Goal: Information Seeking & Learning: Learn about a topic

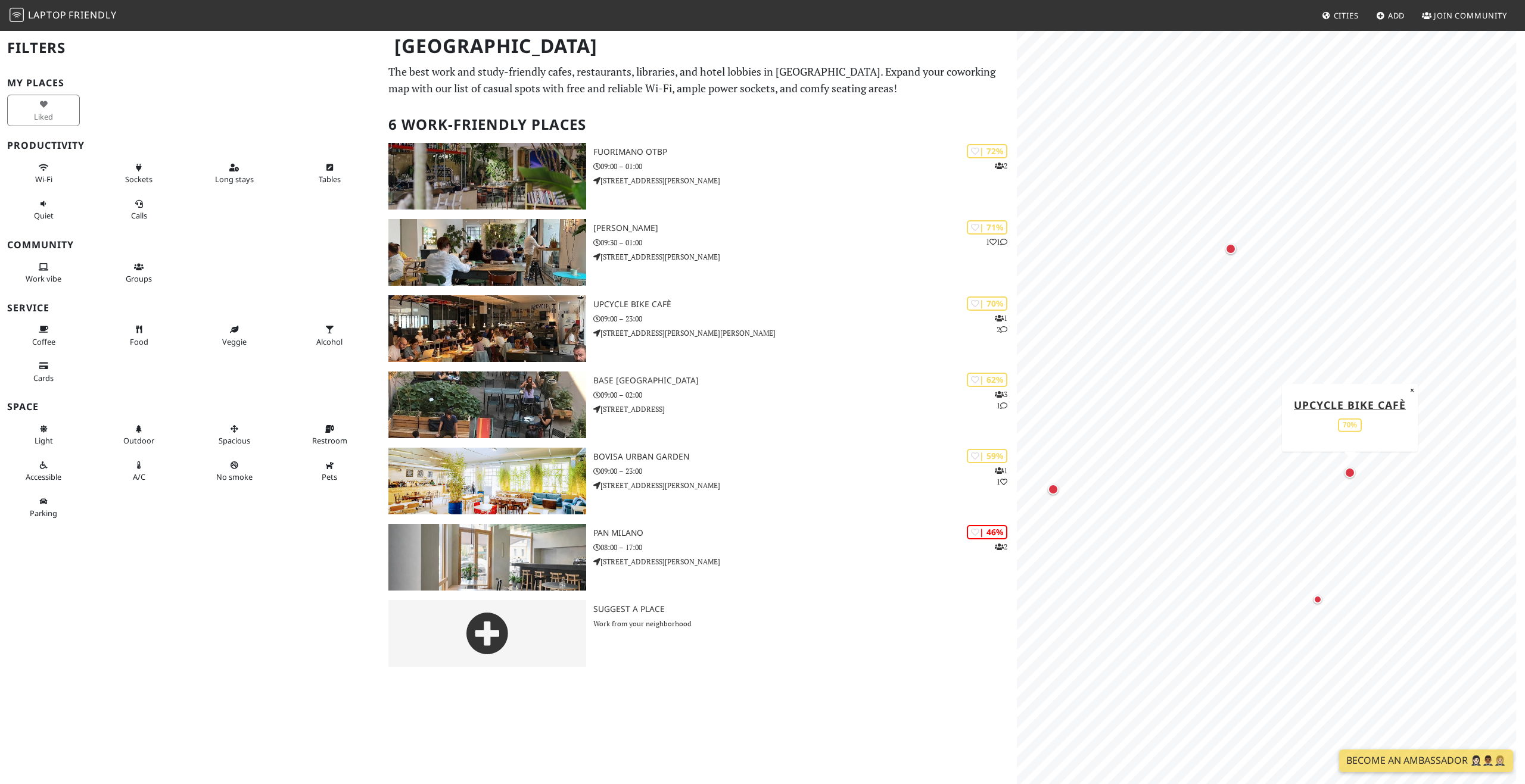
click at [1346, 472] on div "Map marker" at bounding box center [1349, 473] width 11 height 11
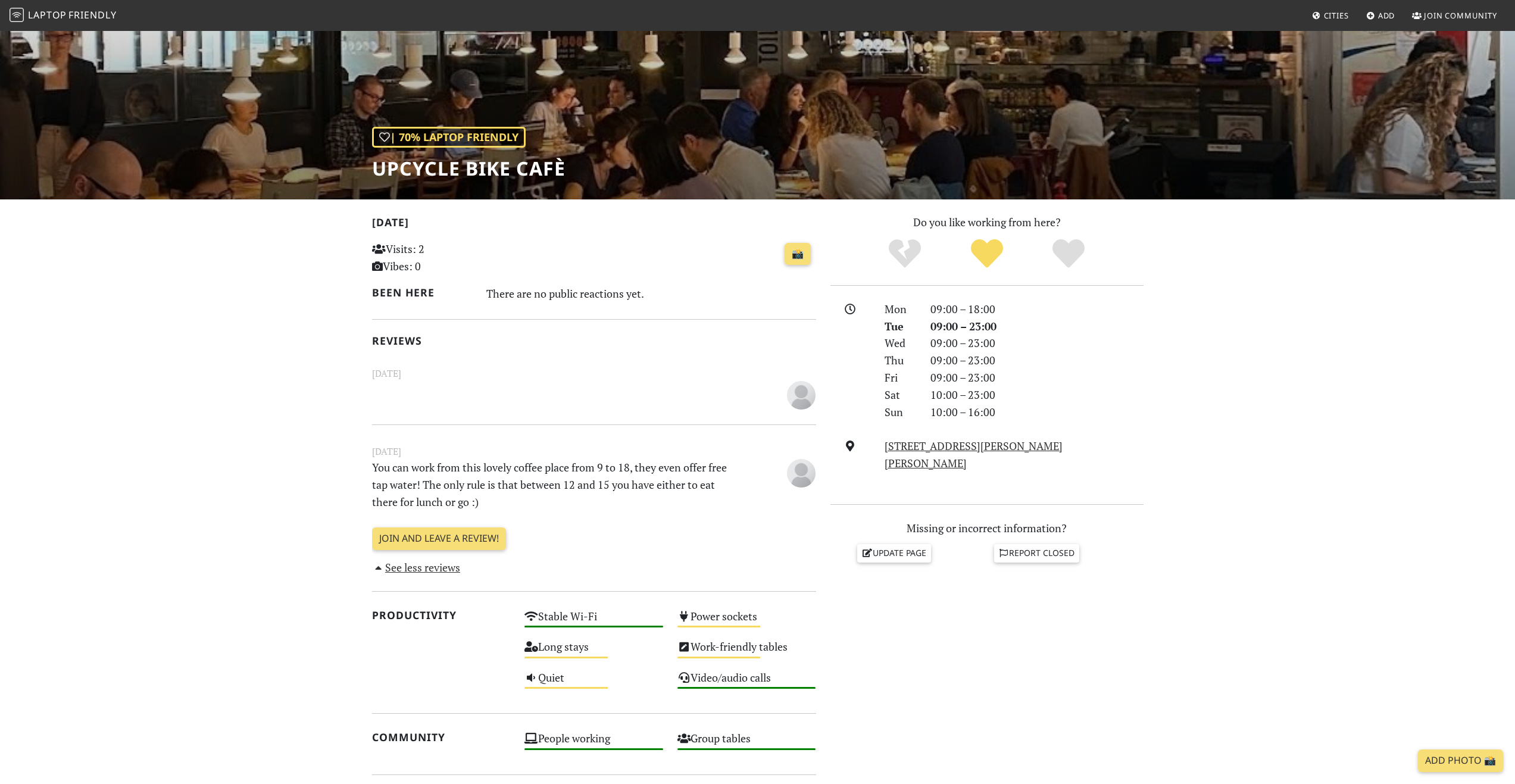
drag, startPoint x: 259, startPoint y: 477, endPoint x: 258, endPoint y: 484, distance: 7.1
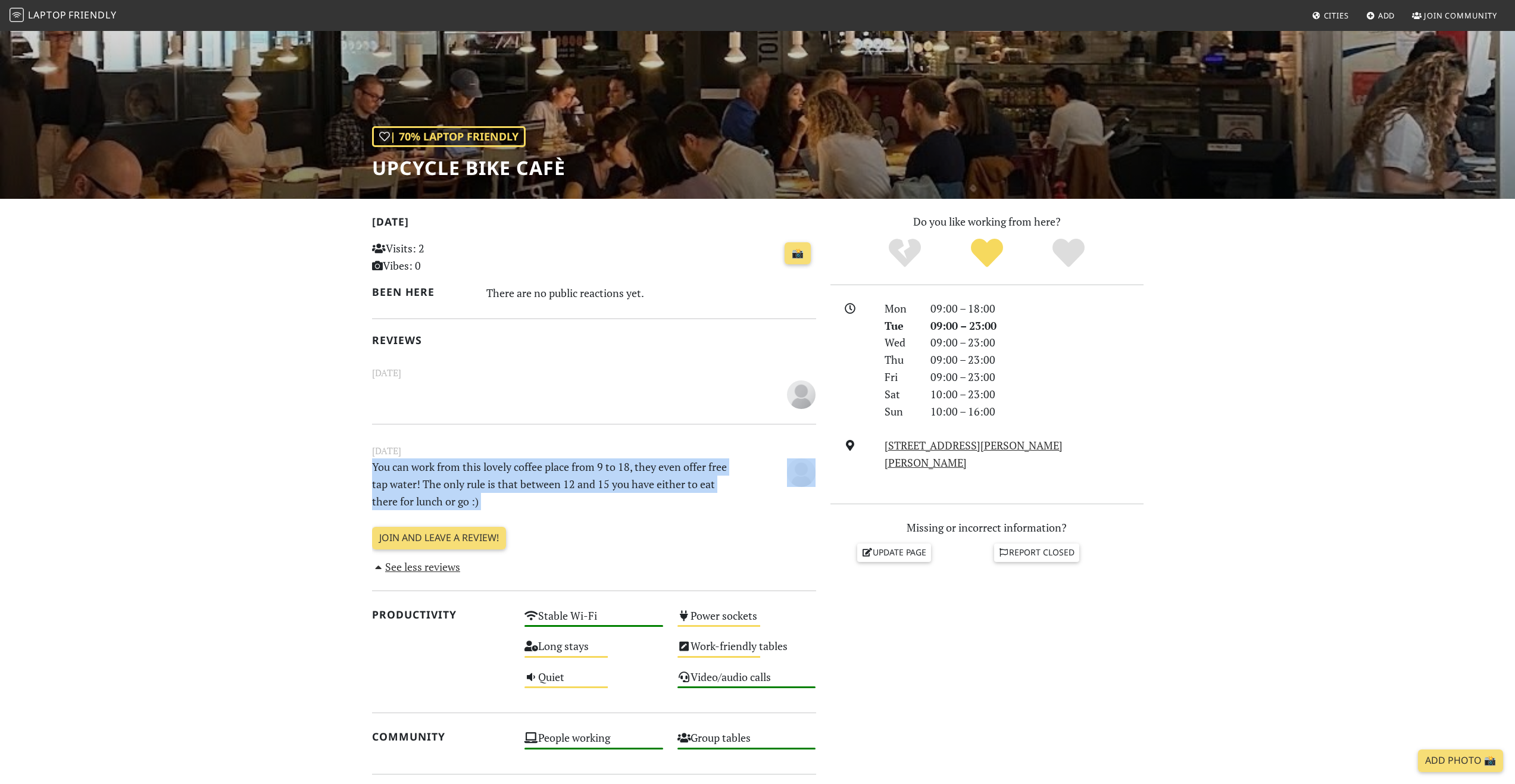
drag, startPoint x: 355, startPoint y: 461, endPoint x: 362, endPoint y: 523, distance: 62.4
click at [362, 523] on section "Today Visits: 2 Vibes: 0 📸 Been here There are no public reactions yet. Reviews…" at bounding box center [757, 663] width 1515 height 928
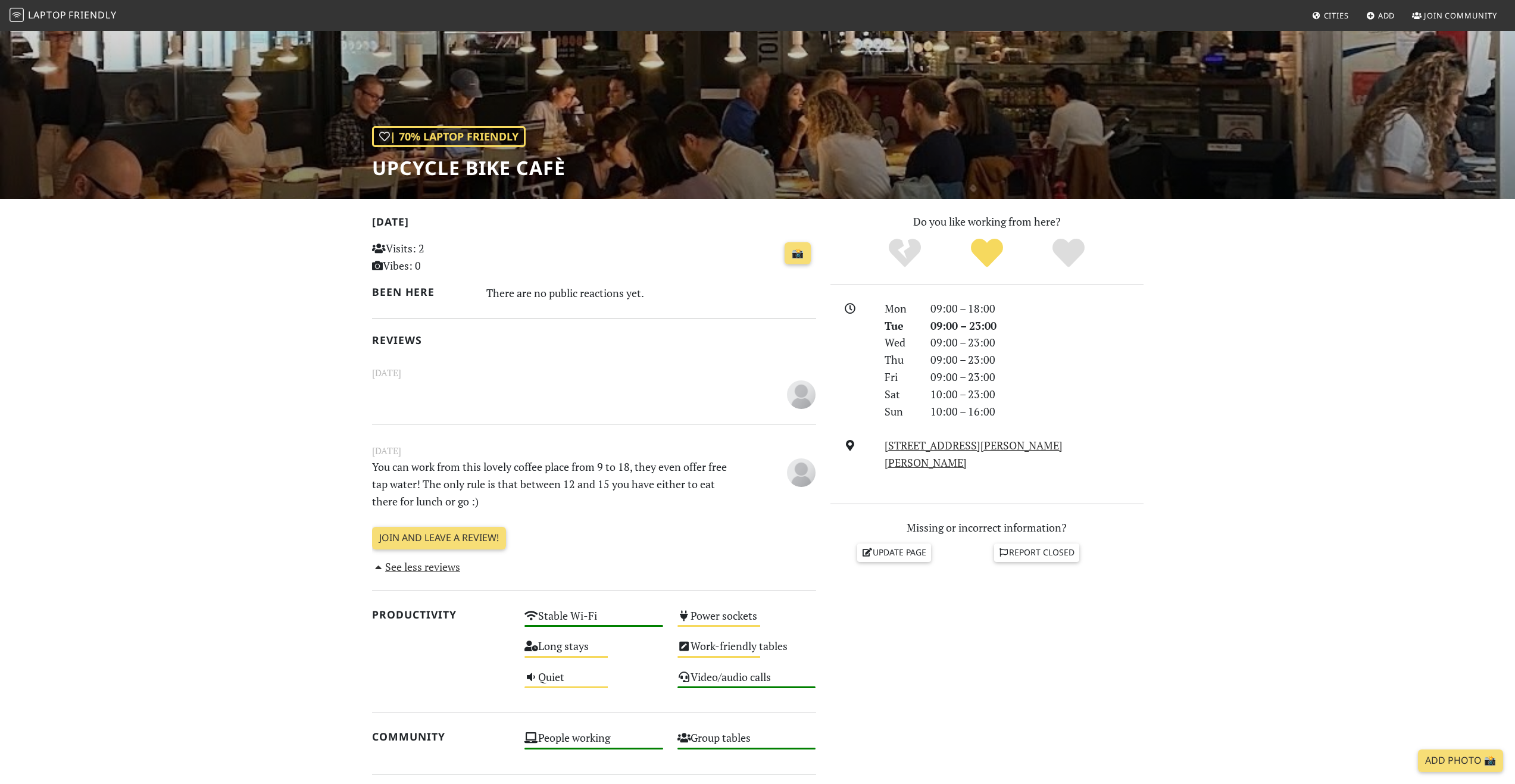
click at [367, 516] on div "Today Visits: 2 Vibes: 0 📸 Been here There are no public reactions yet. Reviews…" at bounding box center [594, 639] width 458 height 852
click at [378, 503] on p "You can work from this lovely coffee place from 9 to 18, they even offer free t…" at bounding box center [556, 484] width 382 height 51
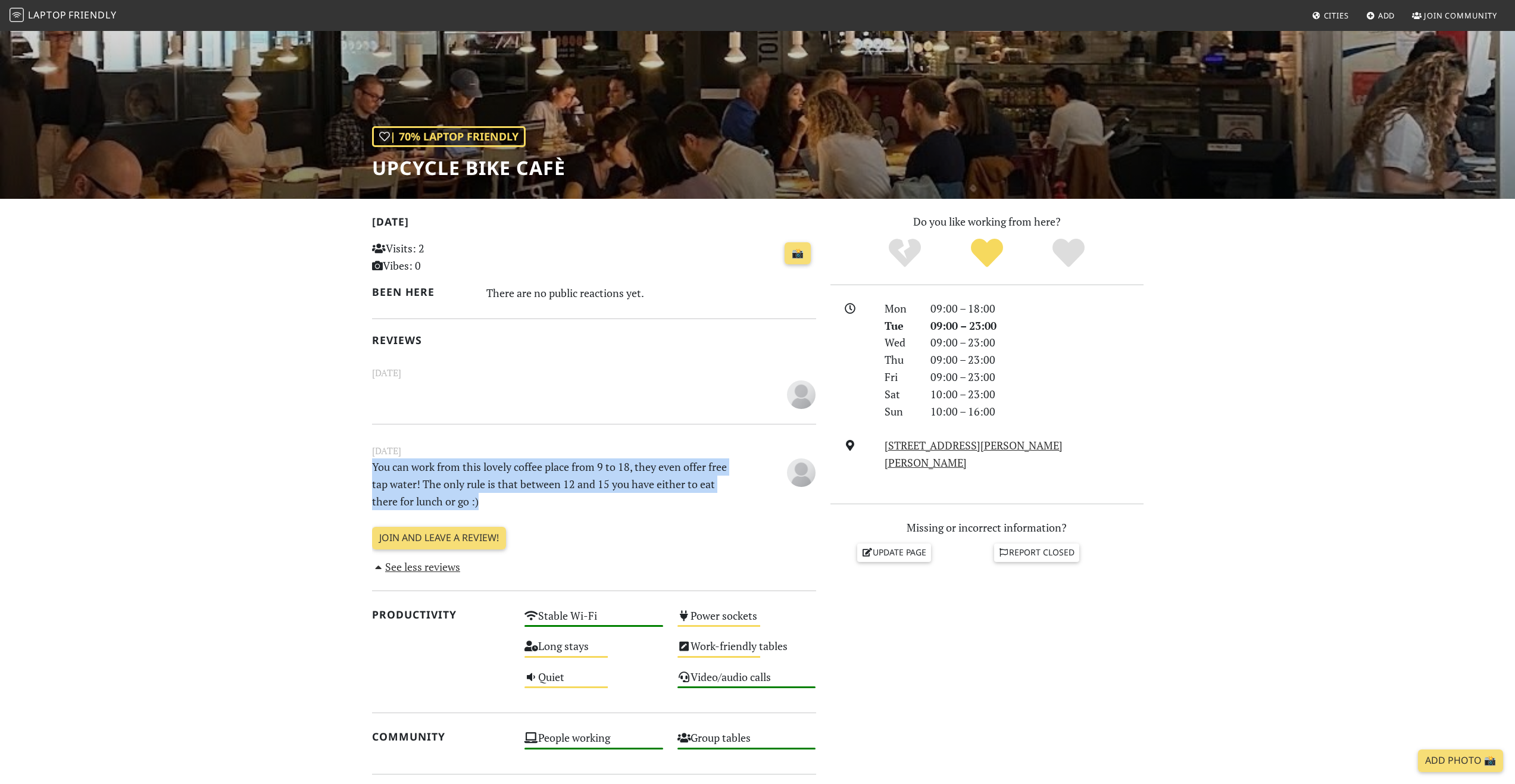
click at [378, 503] on p "You can work from this lovely coffee place from 9 to 18, they even offer free t…" at bounding box center [556, 484] width 382 height 51
click at [379, 461] on p "You can work from this lovely coffee place from 9 to 18, they even offer free t…" at bounding box center [556, 484] width 382 height 51
drag, startPoint x: 379, startPoint y: 461, endPoint x: 533, endPoint y: 510, distance: 161.6
click at [533, 510] on div "October 23, 2022 You can work from this lovely coffee place from 9 to 18, they …" at bounding box center [594, 477] width 458 height 69
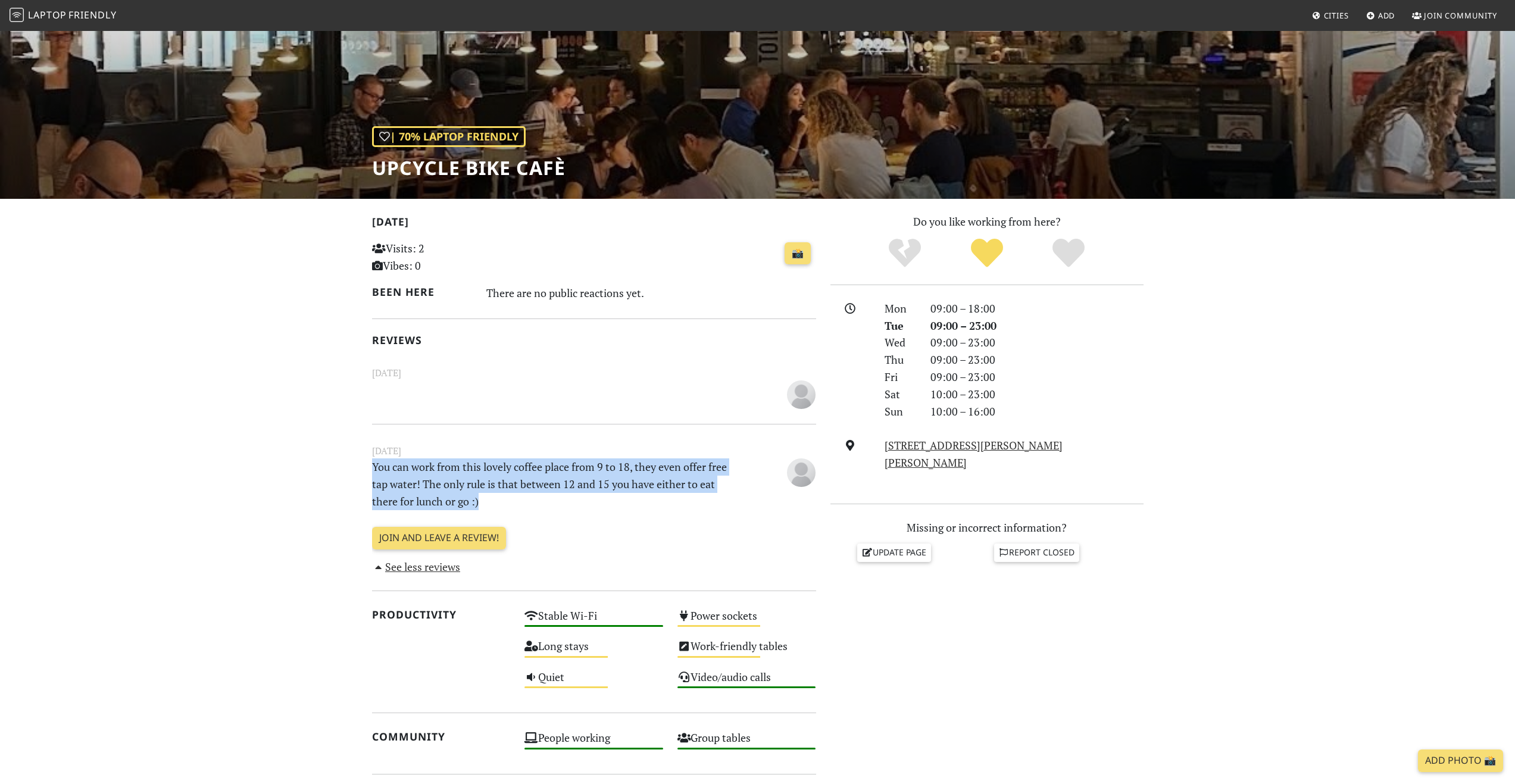
drag, startPoint x: 533, startPoint y: 510, endPoint x: 372, endPoint y: 469, distance: 166.1
click at [372, 469] on div "October 23, 2022 You can work from this lovely coffee place from 9 to 18, they …" at bounding box center [594, 477] width 458 height 69
click at [372, 469] on p "You can work from this lovely coffee place from 9 to 18, they even offer free t…" at bounding box center [556, 484] width 382 height 51
drag, startPoint x: 372, startPoint y: 469, endPoint x: 475, endPoint y: 504, distance: 108.8
click at [475, 504] on p "You can work from this lovely coffee place from 9 to 18, they even offer free t…" at bounding box center [556, 484] width 382 height 51
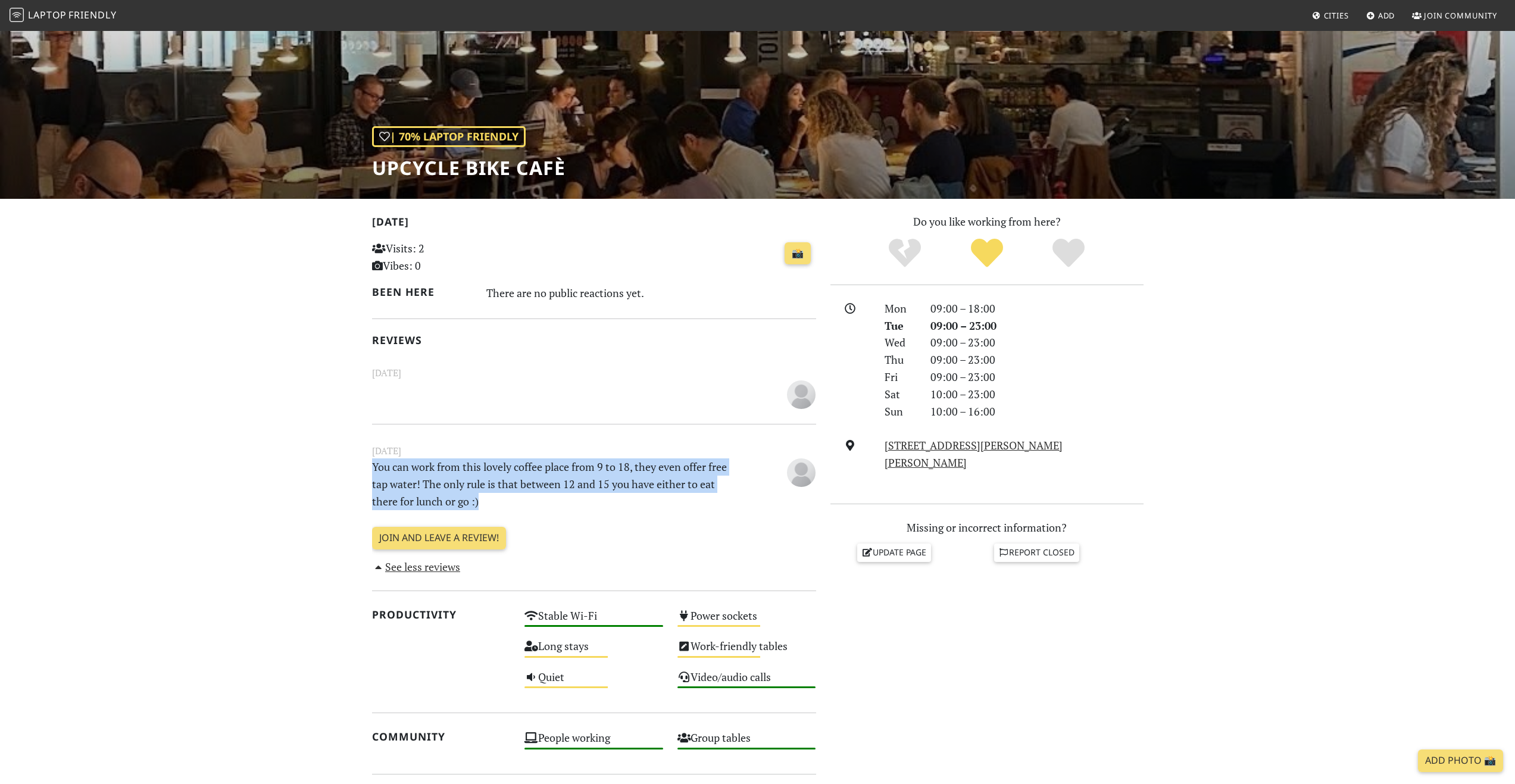
click at [475, 504] on p "You can work from this lovely coffee place from 9 to 18, they even offer free t…" at bounding box center [556, 484] width 382 height 51
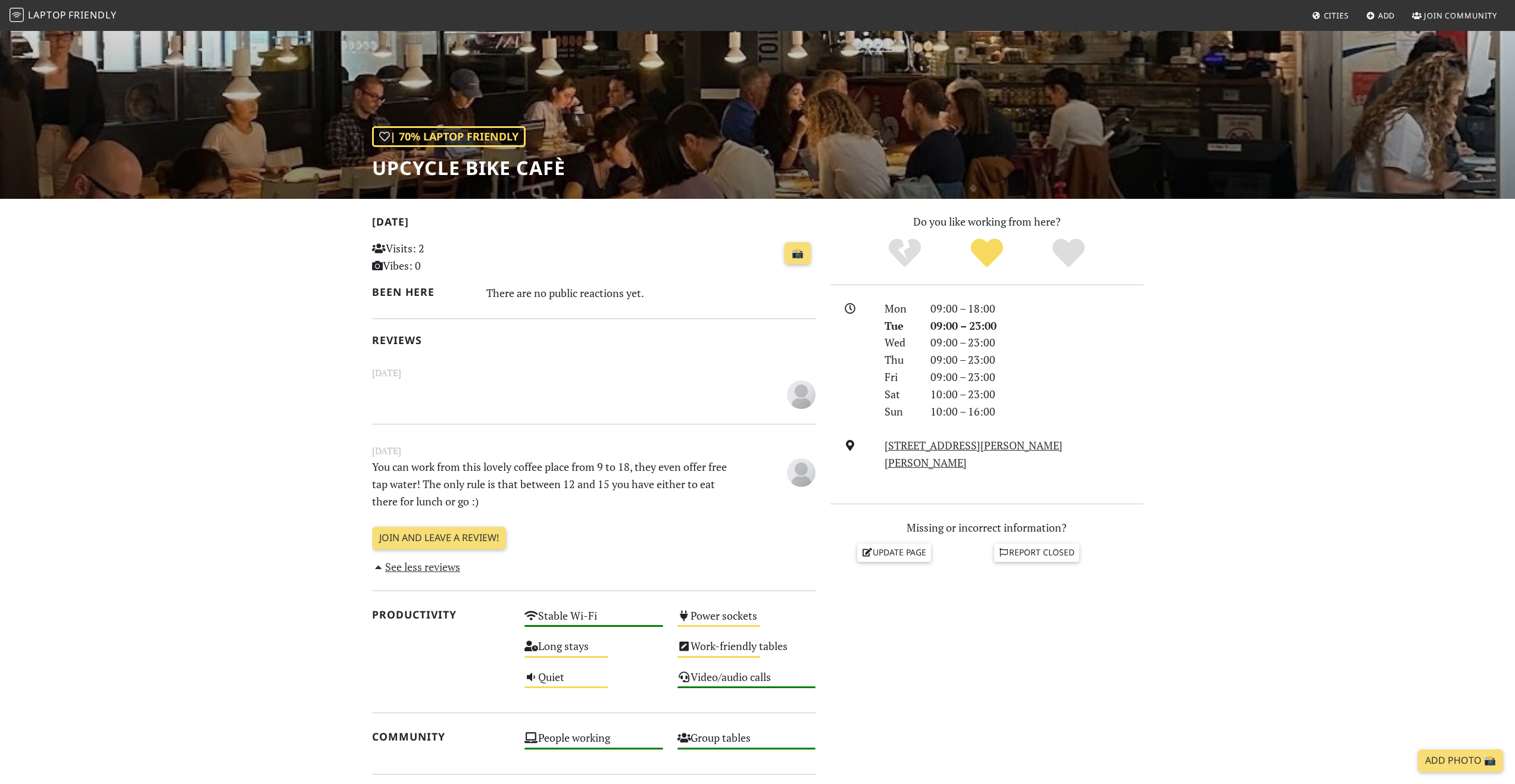
click at [480, 504] on p "You can work from this lovely coffee place from 9 to 18, they even offer free t…" at bounding box center [556, 484] width 382 height 51
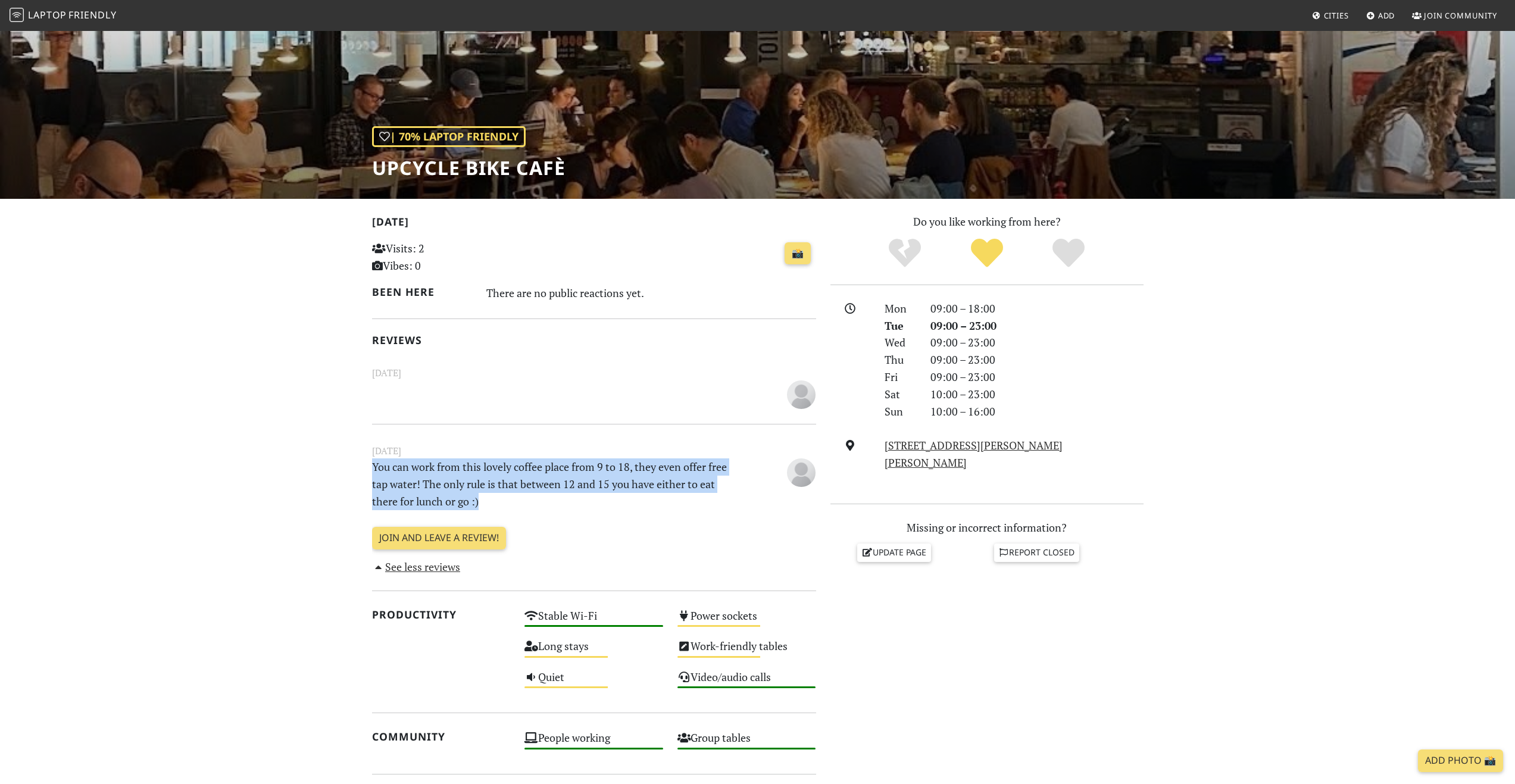
drag, startPoint x: 480, startPoint y: 504, endPoint x: 374, endPoint y: 471, distance: 111.0
click at [374, 471] on p "You can work from this lovely coffee place from 9 to 18, they even offer free t…" at bounding box center [556, 484] width 382 height 51
drag, startPoint x: 374, startPoint y: 471, endPoint x: 475, endPoint y: 511, distance: 108.6
click at [475, 511] on div "October 23, 2022 You can work from this lovely coffee place from 9 to 18, they …" at bounding box center [594, 477] width 458 height 69
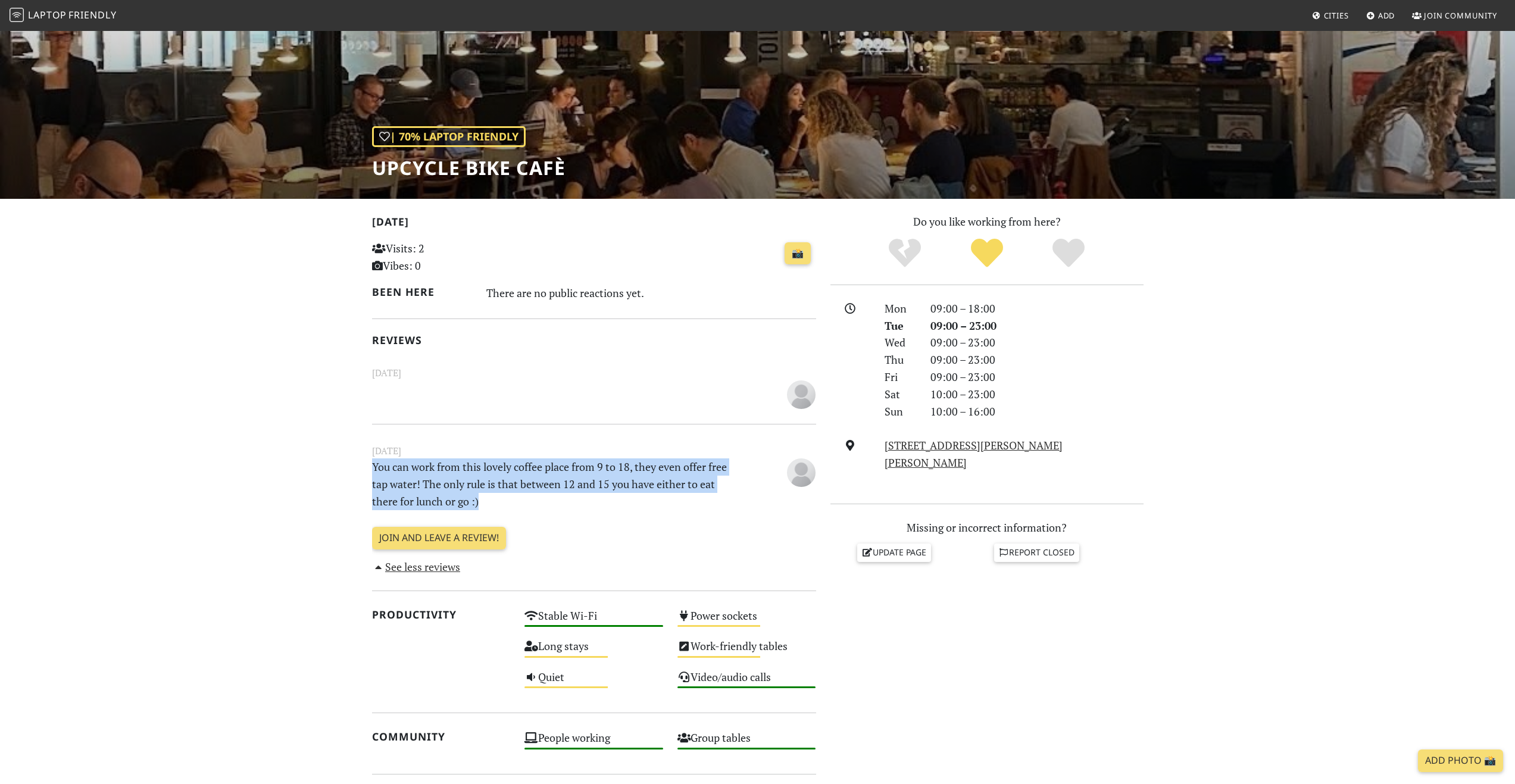
click at [475, 511] on div "October 23, 2022 You can work from this lovely coffee place from 9 to 18, they …" at bounding box center [594, 477] width 458 height 69
drag, startPoint x: 475, startPoint y: 511, endPoint x: 376, endPoint y: 460, distance: 111.4
click at [376, 460] on div "October 23, 2022 You can work from this lovely coffee place from 9 to 18, they …" at bounding box center [594, 477] width 458 height 69
click at [376, 460] on p "You can work from this lovely coffee place from 9 to 18, they even offer free t…" at bounding box center [556, 484] width 382 height 51
drag, startPoint x: 376, startPoint y: 460, endPoint x: 489, endPoint y: 506, distance: 122.0
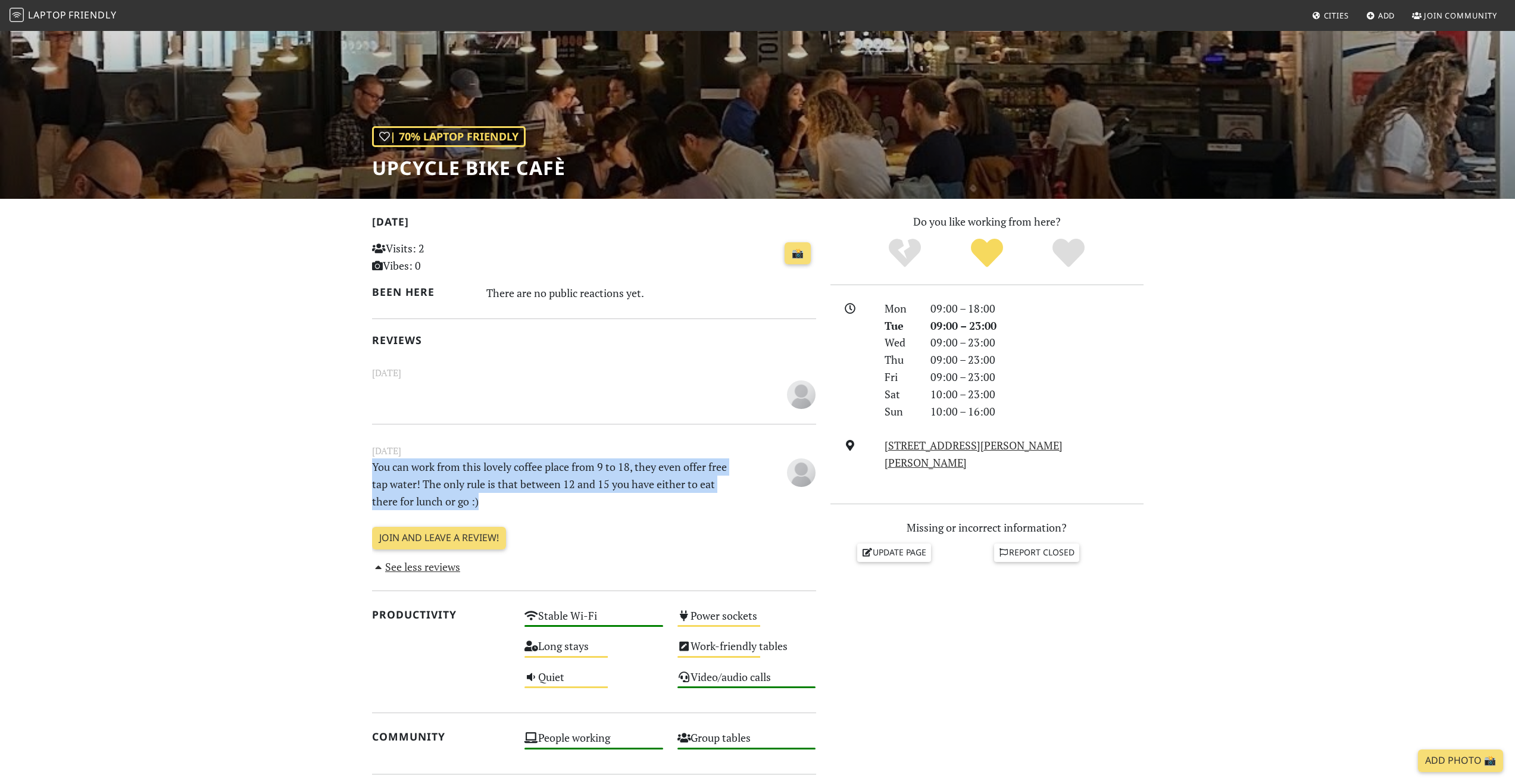
click at [489, 506] on p "You can work from this lovely coffee place from 9 to 18, they even offer free t…" at bounding box center [556, 484] width 382 height 51
drag, startPoint x: 489, startPoint y: 506, endPoint x: 378, endPoint y: 475, distance: 115.2
click at [378, 475] on p "You can work from this lovely coffee place from 9 to 18, they even offer free t…" at bounding box center [556, 484] width 382 height 51
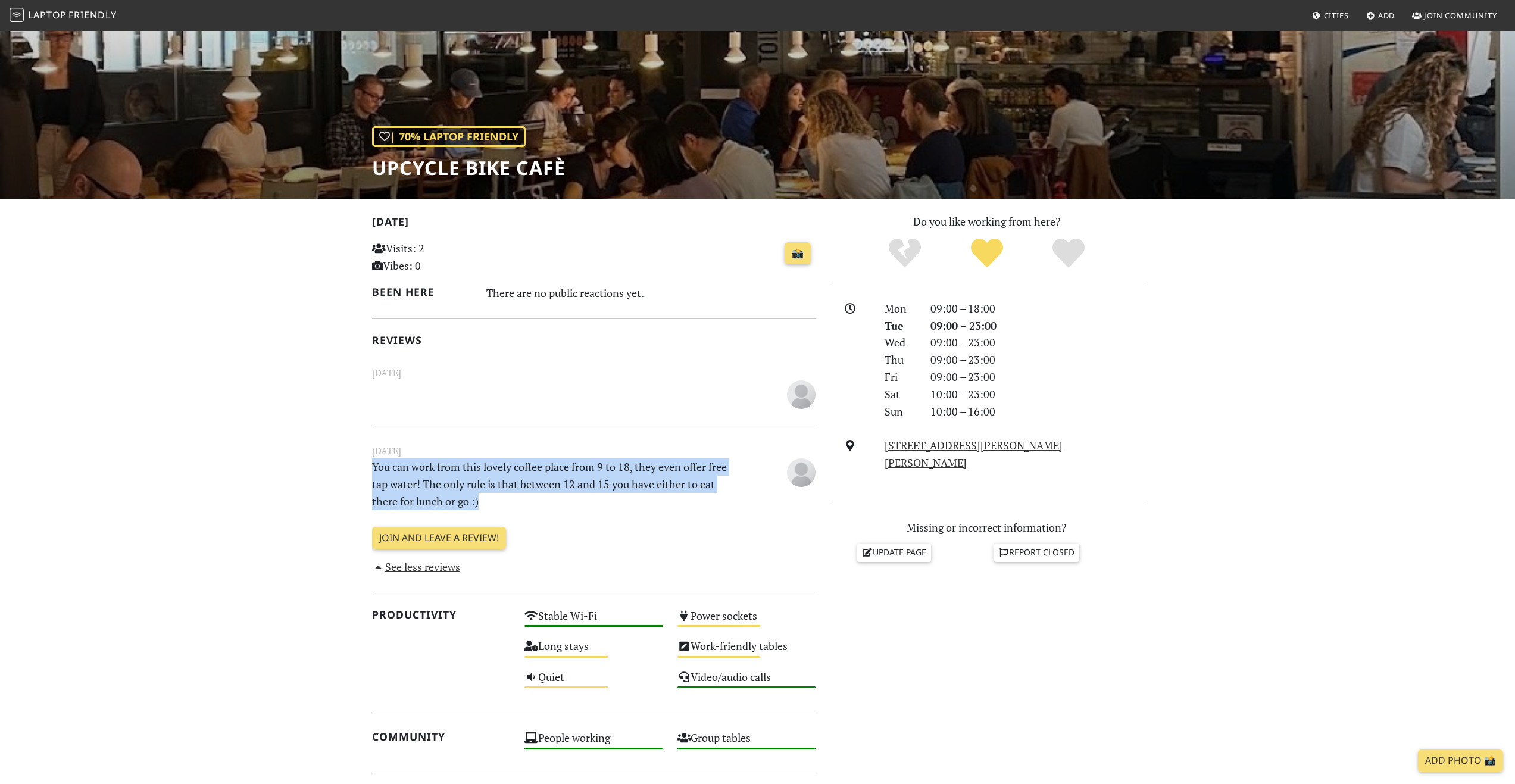
drag, startPoint x: 378, startPoint y: 475, endPoint x: 514, endPoint y: 507, distance: 139.7
click at [514, 507] on p "You can work from this lovely coffee place from 9 to 18, they even offer free t…" at bounding box center [556, 484] width 382 height 51
drag, startPoint x: 514, startPoint y: 507, endPoint x: 343, endPoint y: 471, distance: 174.7
click at [343, 471] on section "Today Visits: 2 Vibes: 0 📸 Been here There are no public reactions yet. Reviews…" at bounding box center [757, 663] width 1515 height 928
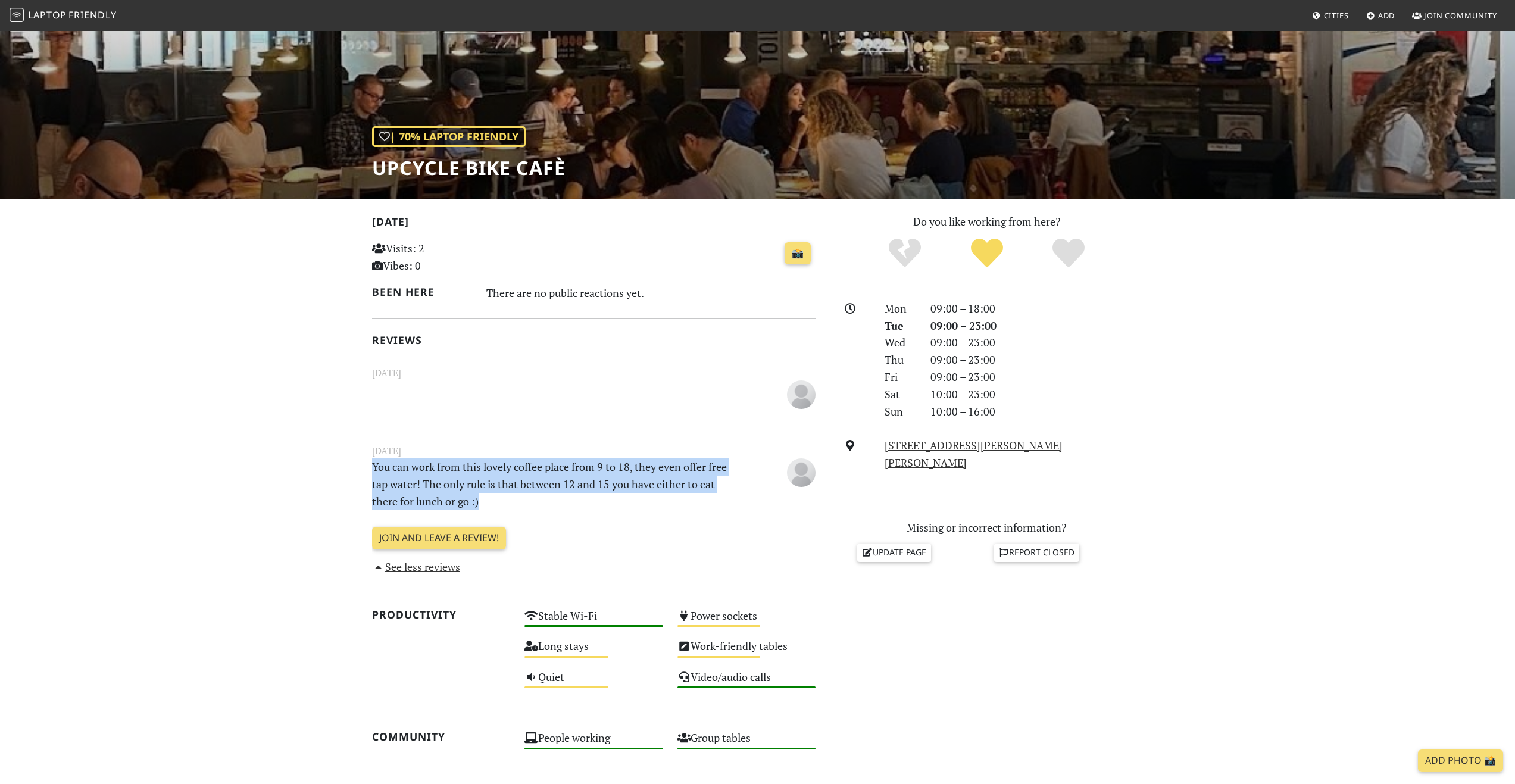
click at [343, 471] on section "Today Visits: 2 Vibes: 0 📸 Been here There are no public reactions yet. Reviews…" at bounding box center [757, 663] width 1515 height 928
drag, startPoint x: 379, startPoint y: 472, endPoint x: 482, endPoint y: 500, distance: 106.7
click at [482, 500] on section "Today Visits: 2 Vibes: 0 📸 Been here There are no public reactions yet. Reviews…" at bounding box center [757, 663] width 1515 height 928
click at [482, 500] on p "You can work from this lovely coffee place from 9 to 18, they even offer free t…" at bounding box center [556, 484] width 382 height 51
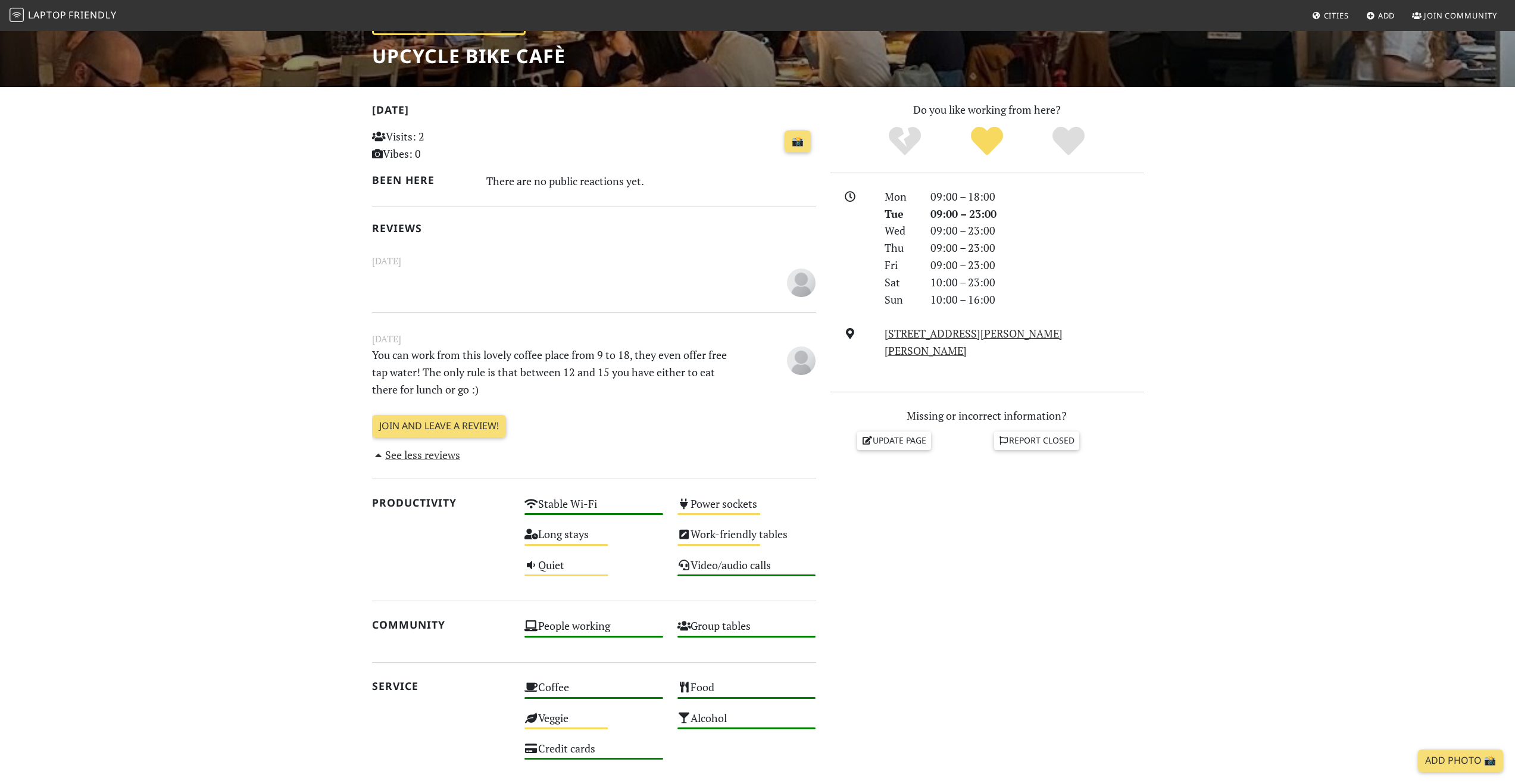
drag, startPoint x: 287, startPoint y: 504, endPoint x: 281, endPoint y: 543, distance: 39.5
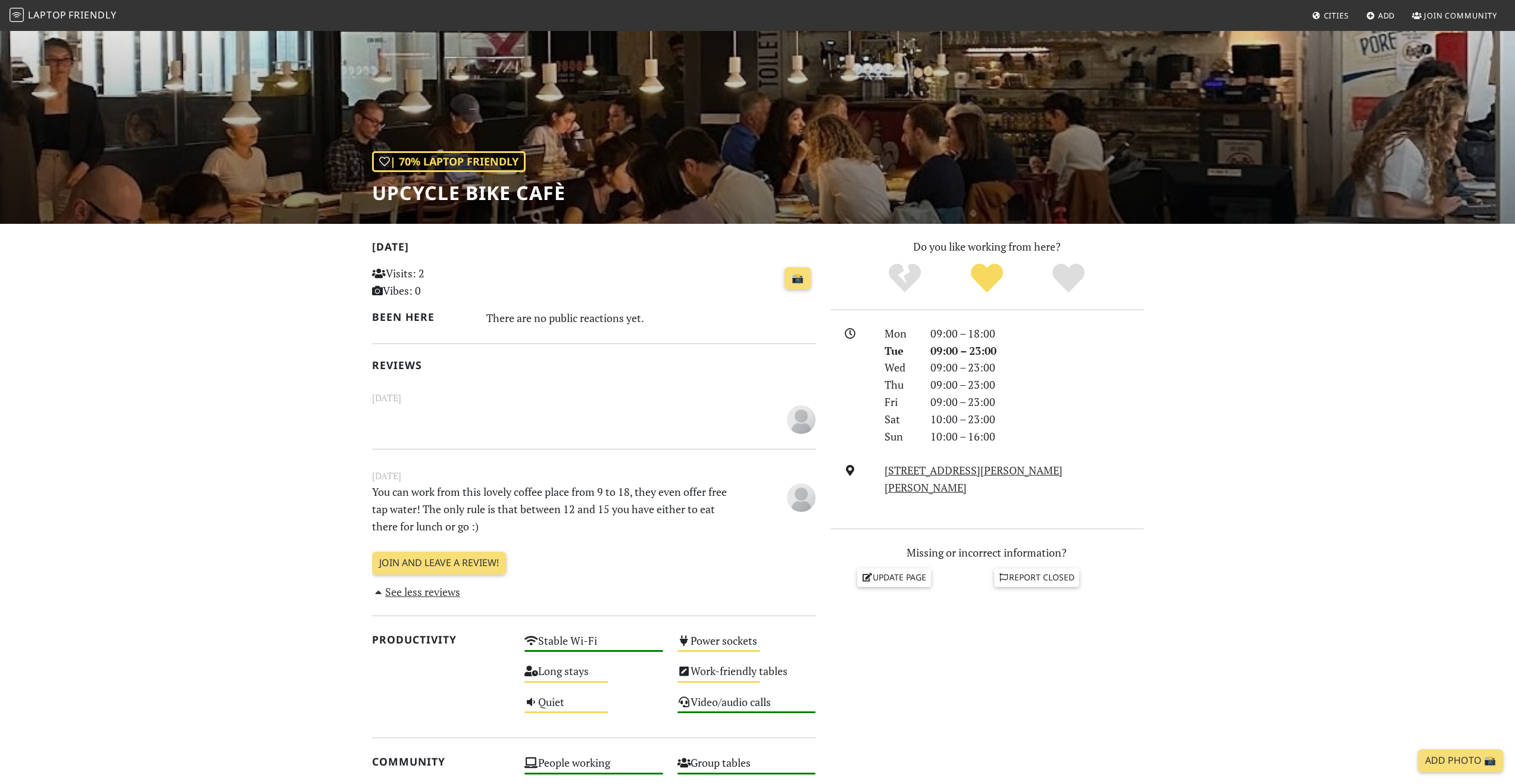
scroll to position [0, 0]
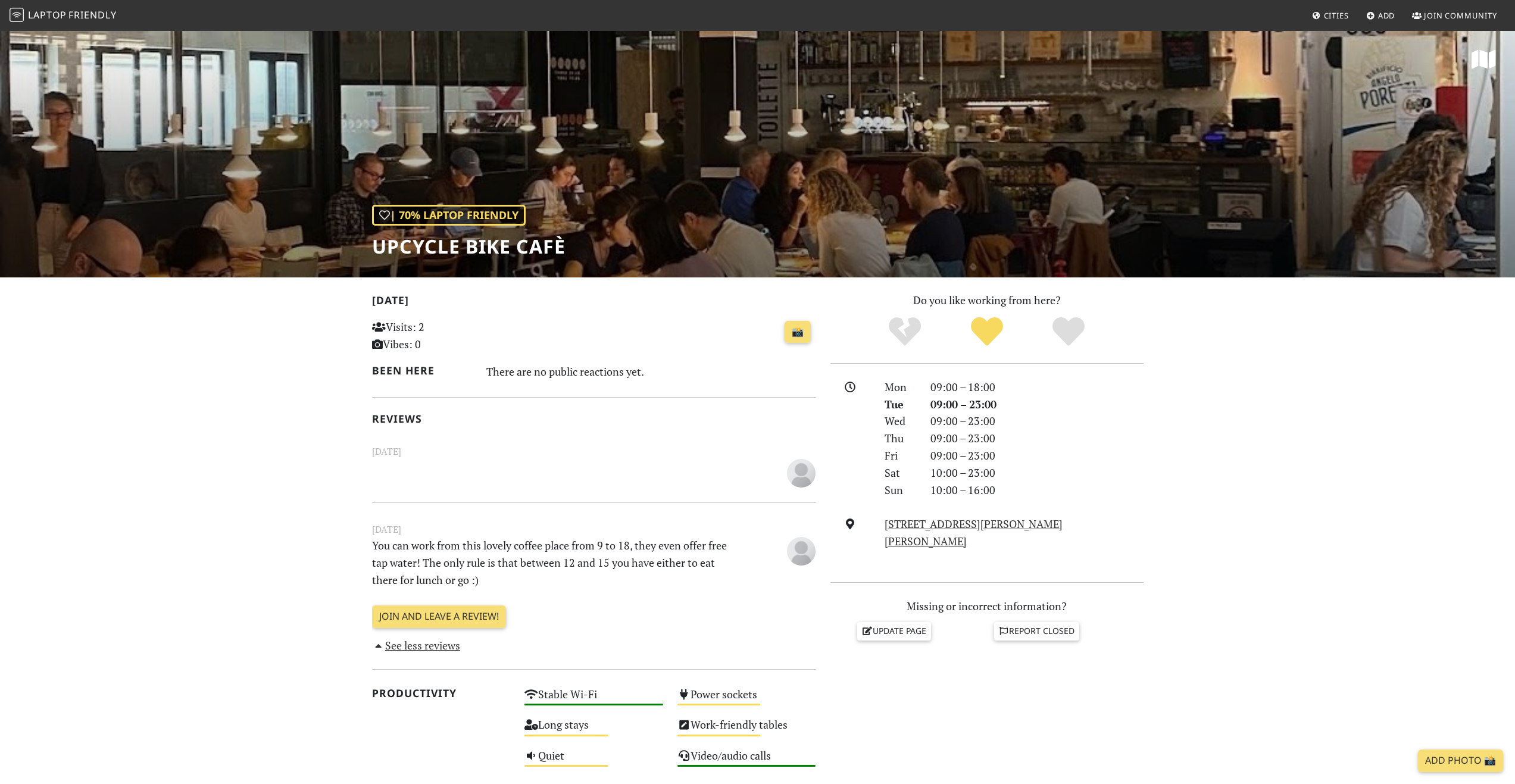
click at [93, 16] on span "Friendly" at bounding box center [92, 15] width 47 height 13
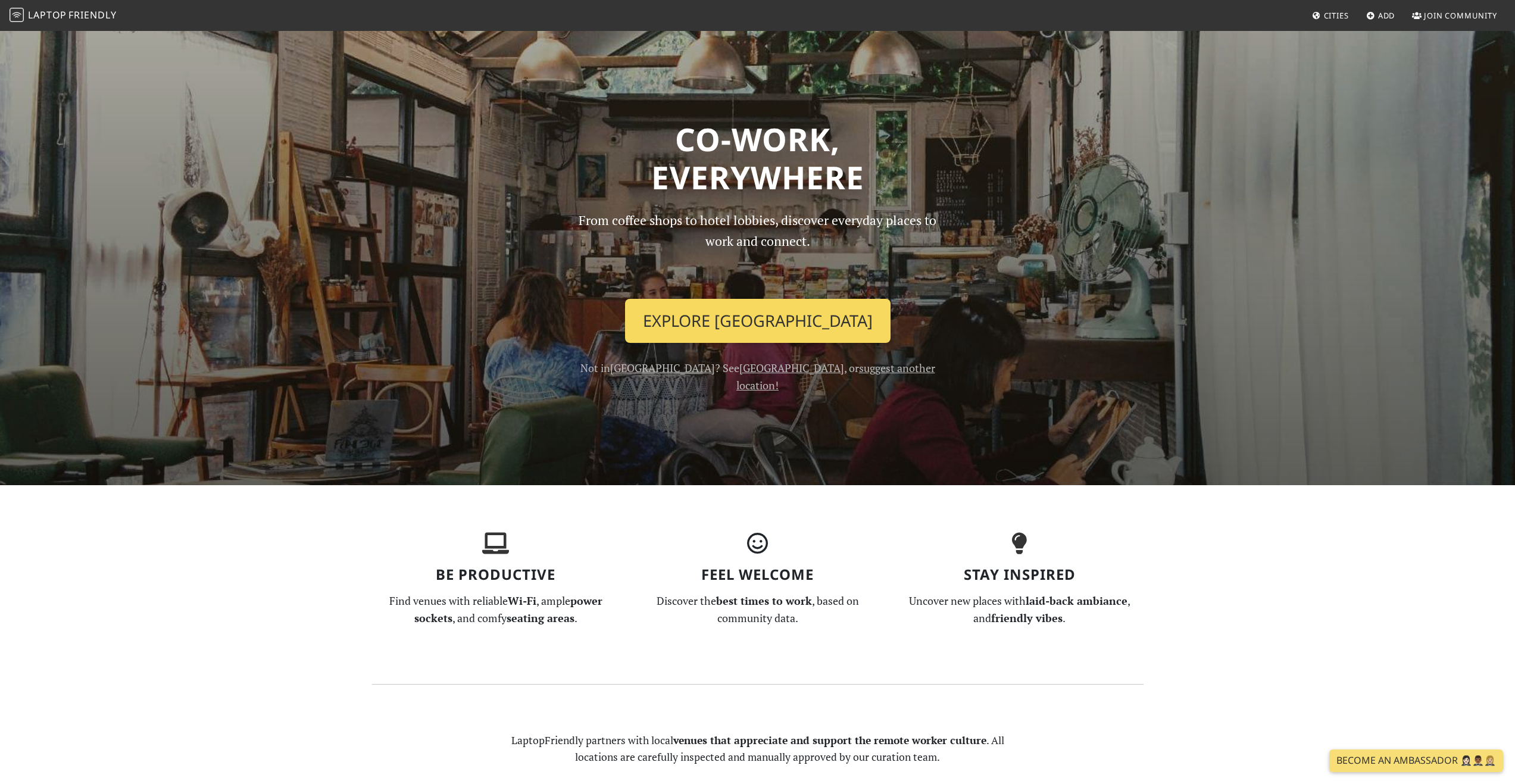
click at [790, 311] on link "Explore Tampere" at bounding box center [758, 321] width 266 height 44
click at [1337, 6] on link "Cities" at bounding box center [1331, 16] width 47 height 21
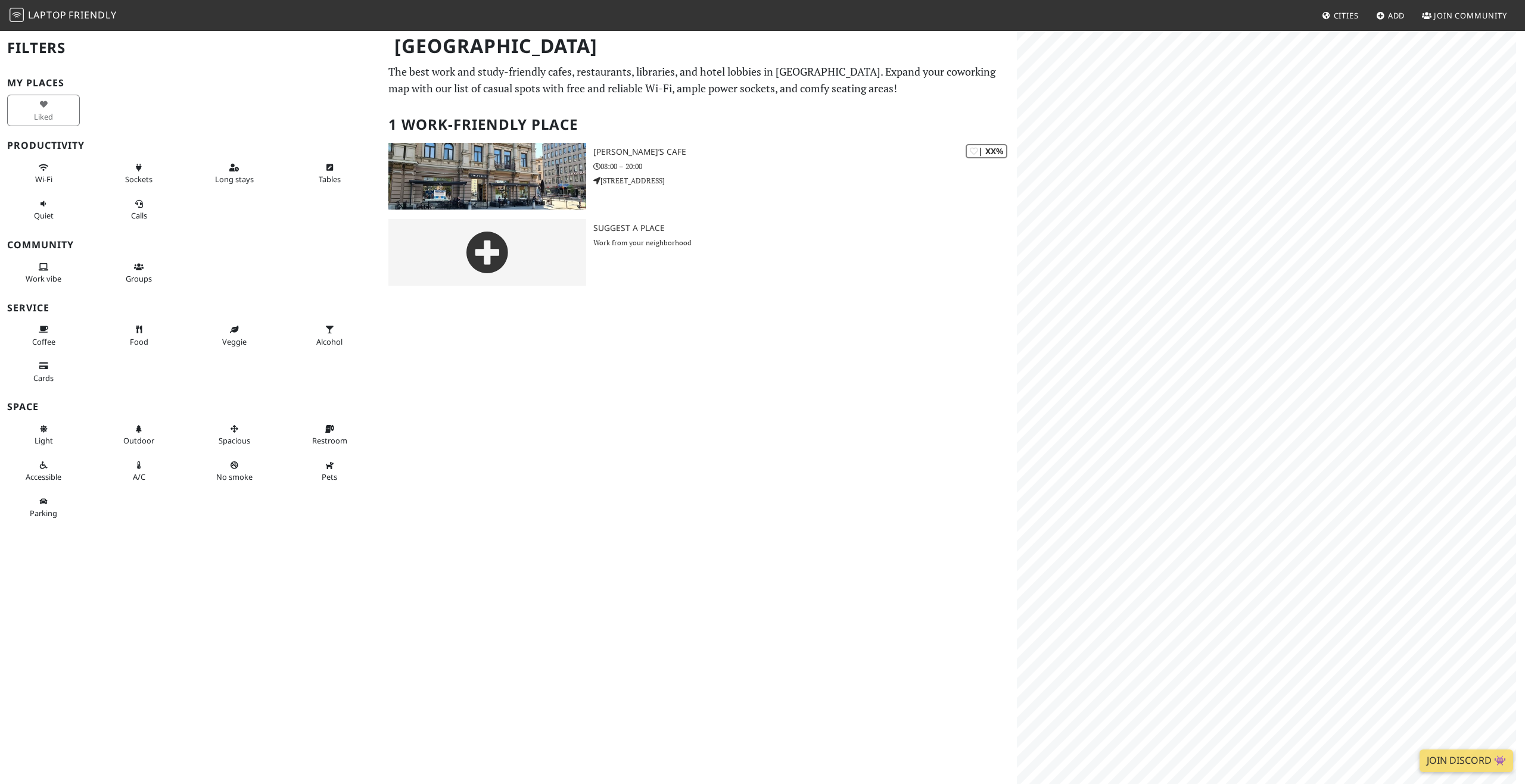
drag, startPoint x: 340, startPoint y: 335, endPoint x: 338, endPoint y: 314, distance: 21.1
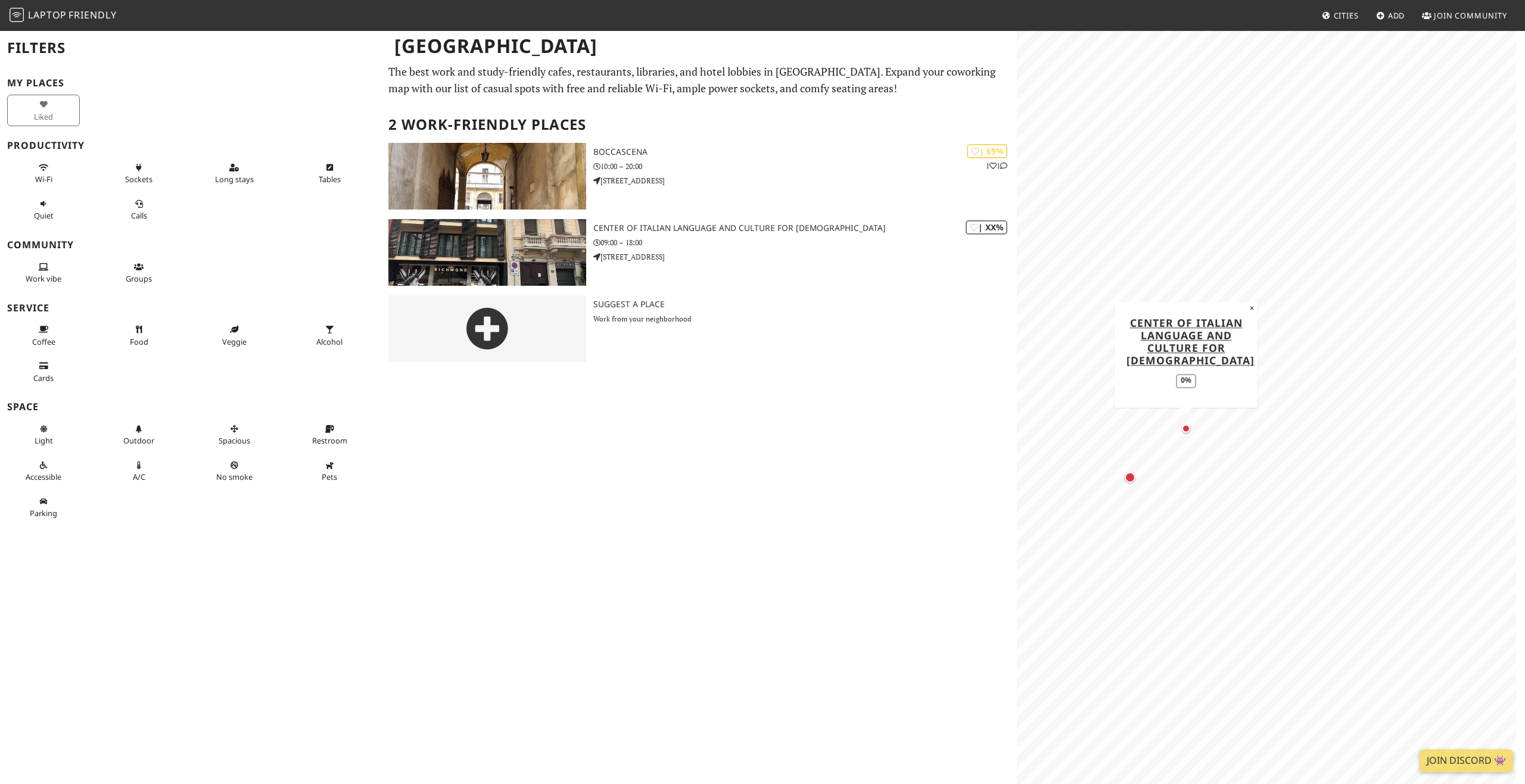
click at [1184, 429] on div "Map marker" at bounding box center [1186, 429] width 8 height 8
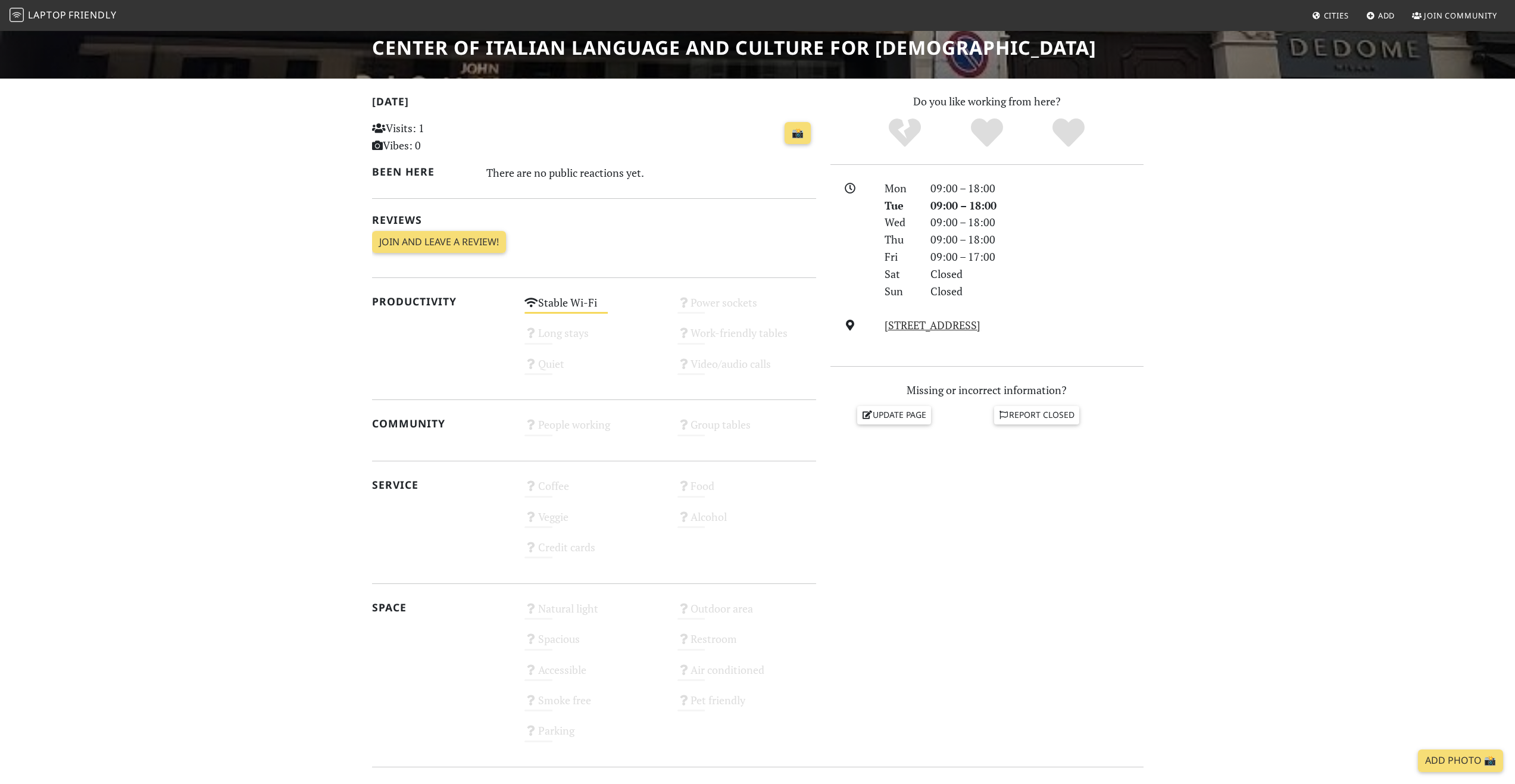
scroll to position [297, 0]
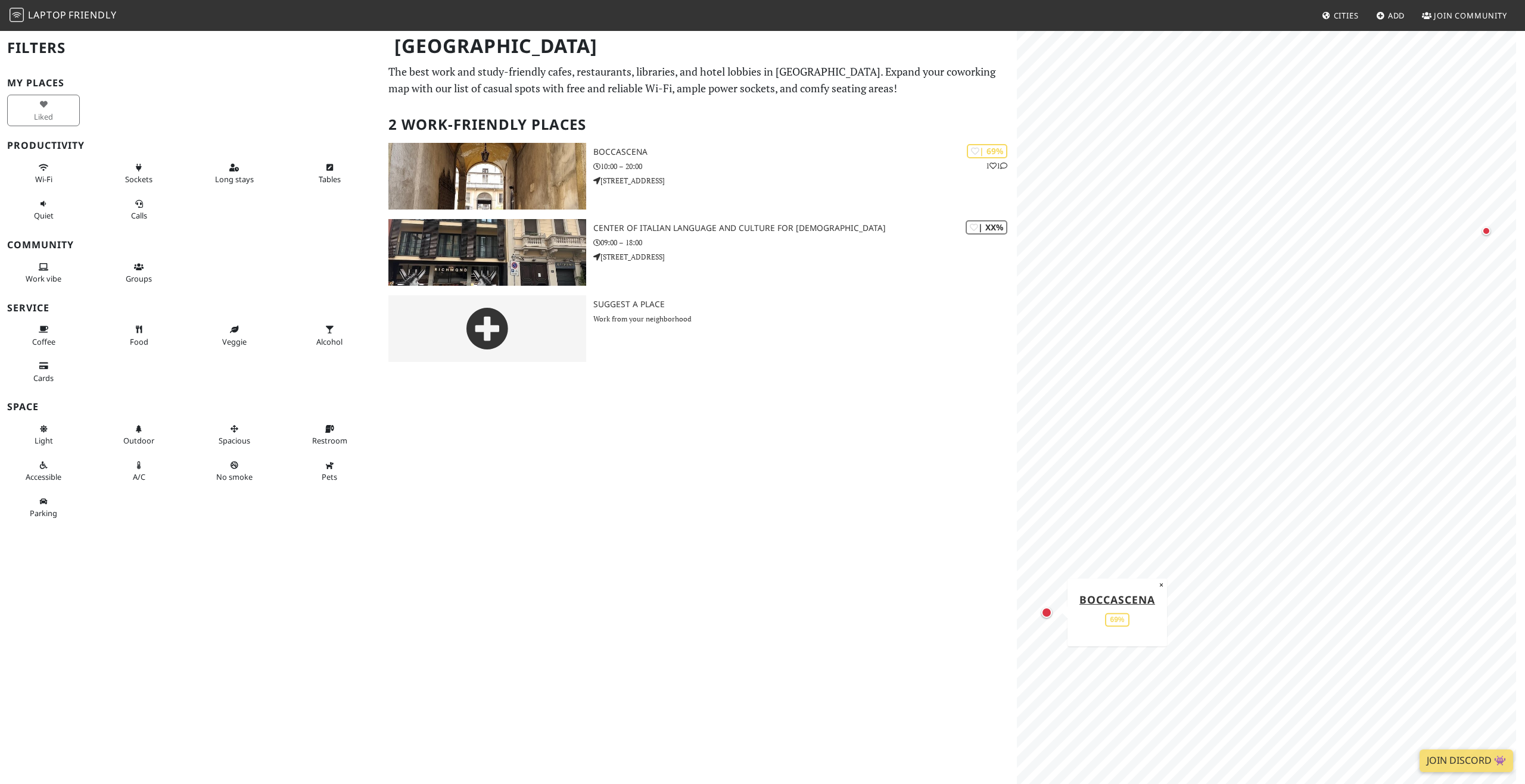
click at [1044, 617] on div "Map marker" at bounding box center [1047, 612] width 16 height 16
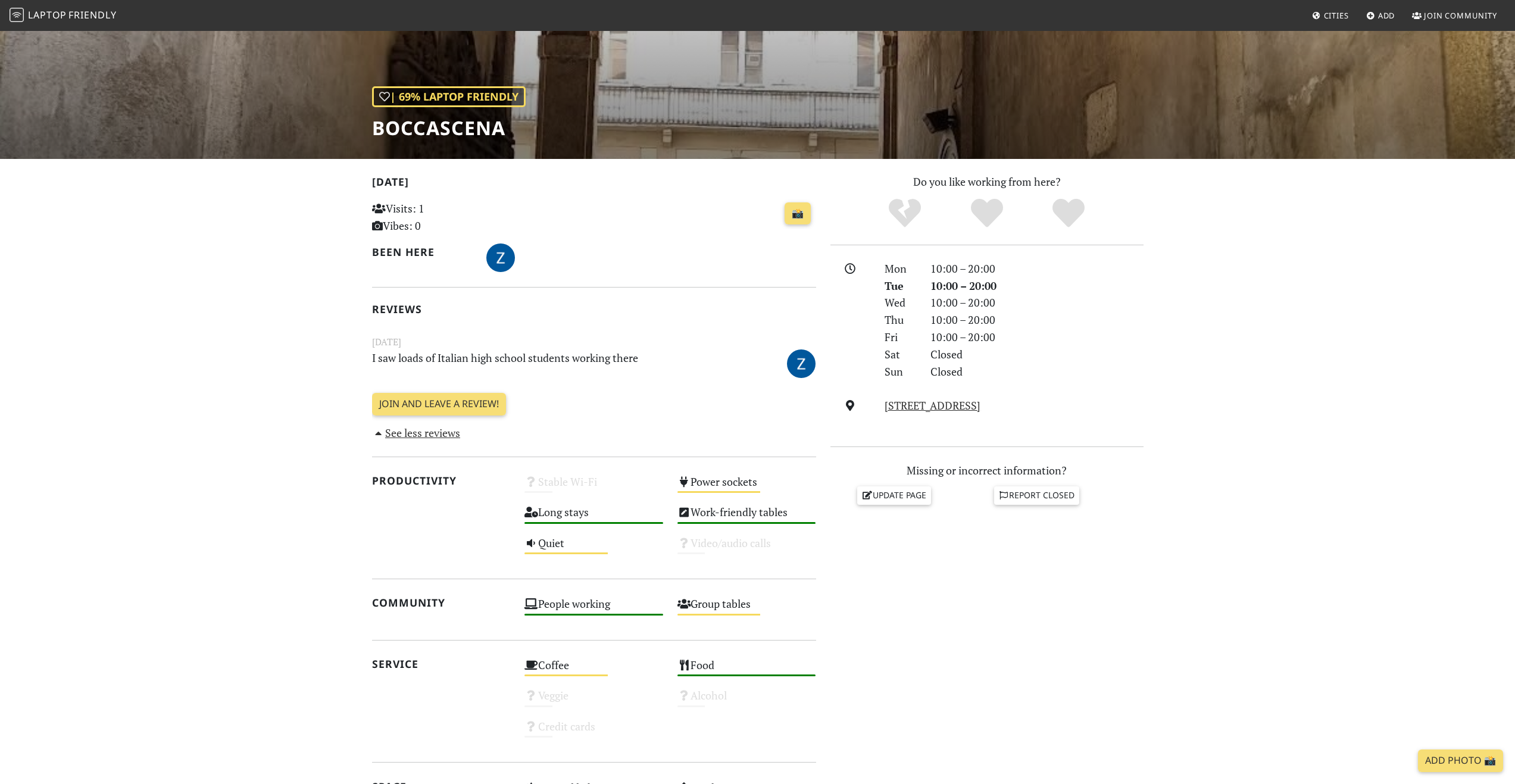
scroll to position [179, 0]
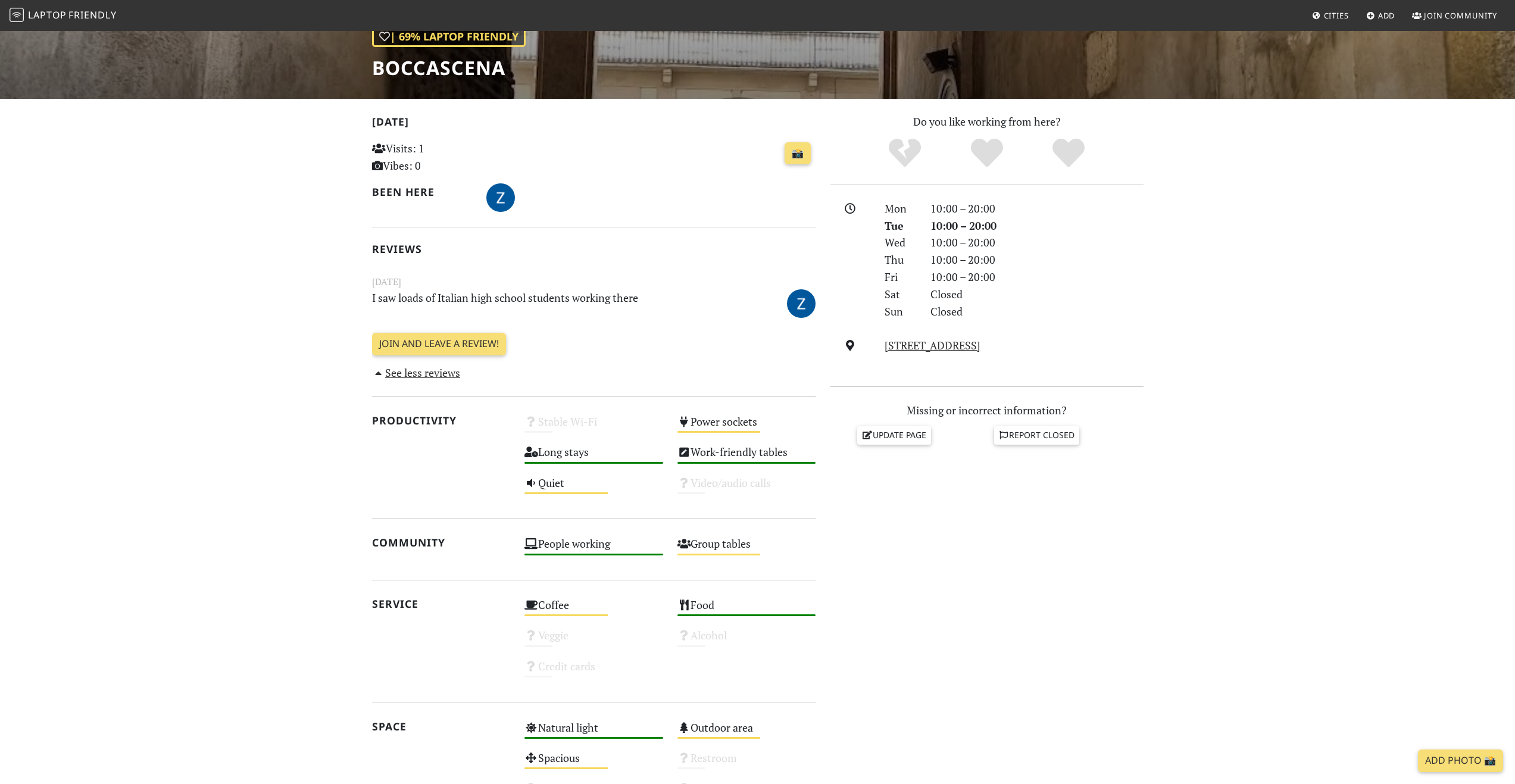
click at [323, 528] on section "Today Visits: 1 Vibes: 0 📸 Been here Reviews February 29, 2024 I saw loads of I…" at bounding box center [757, 516] width 1515 height 834
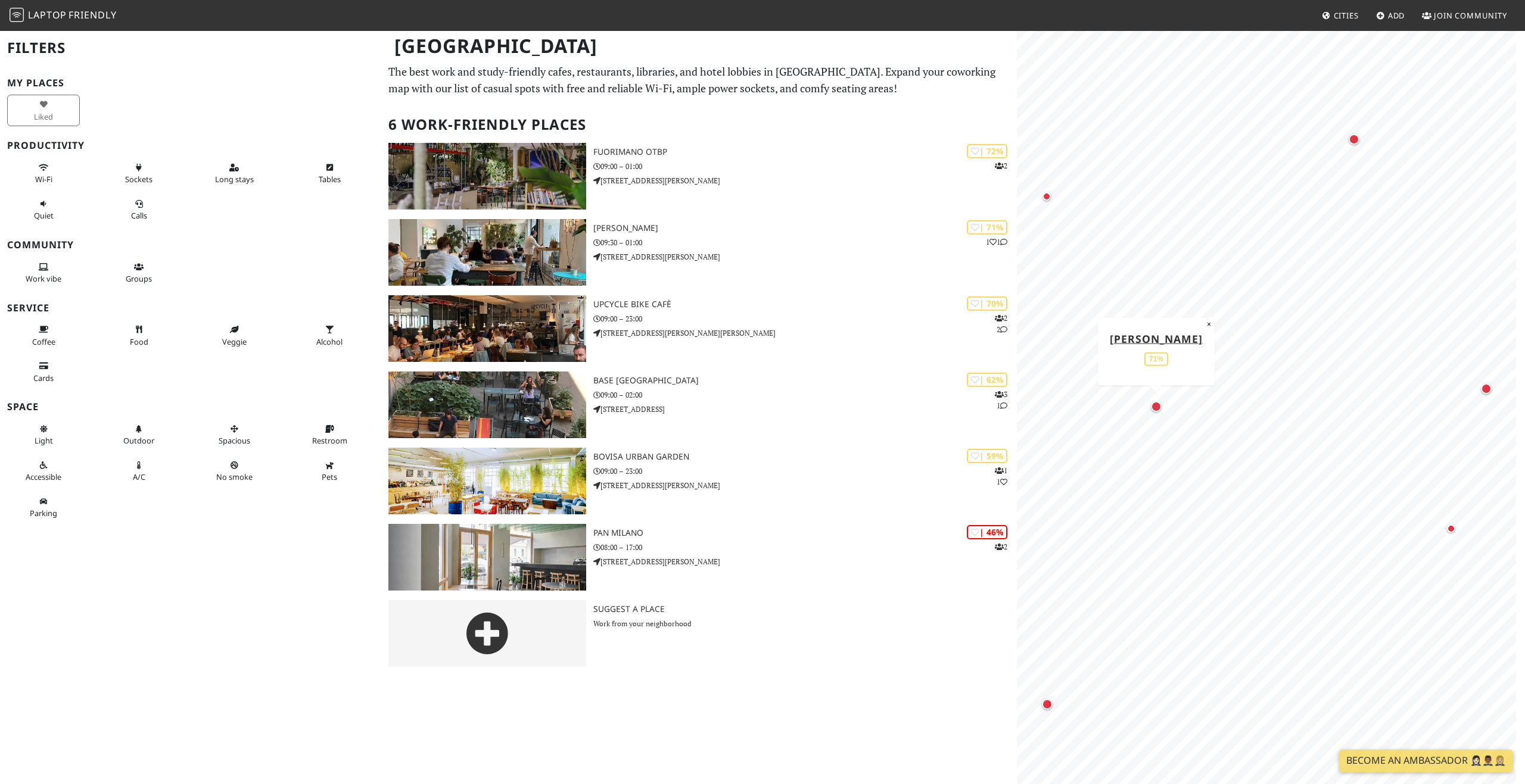
click at [1157, 408] on div "Map marker" at bounding box center [1155, 406] width 11 height 11
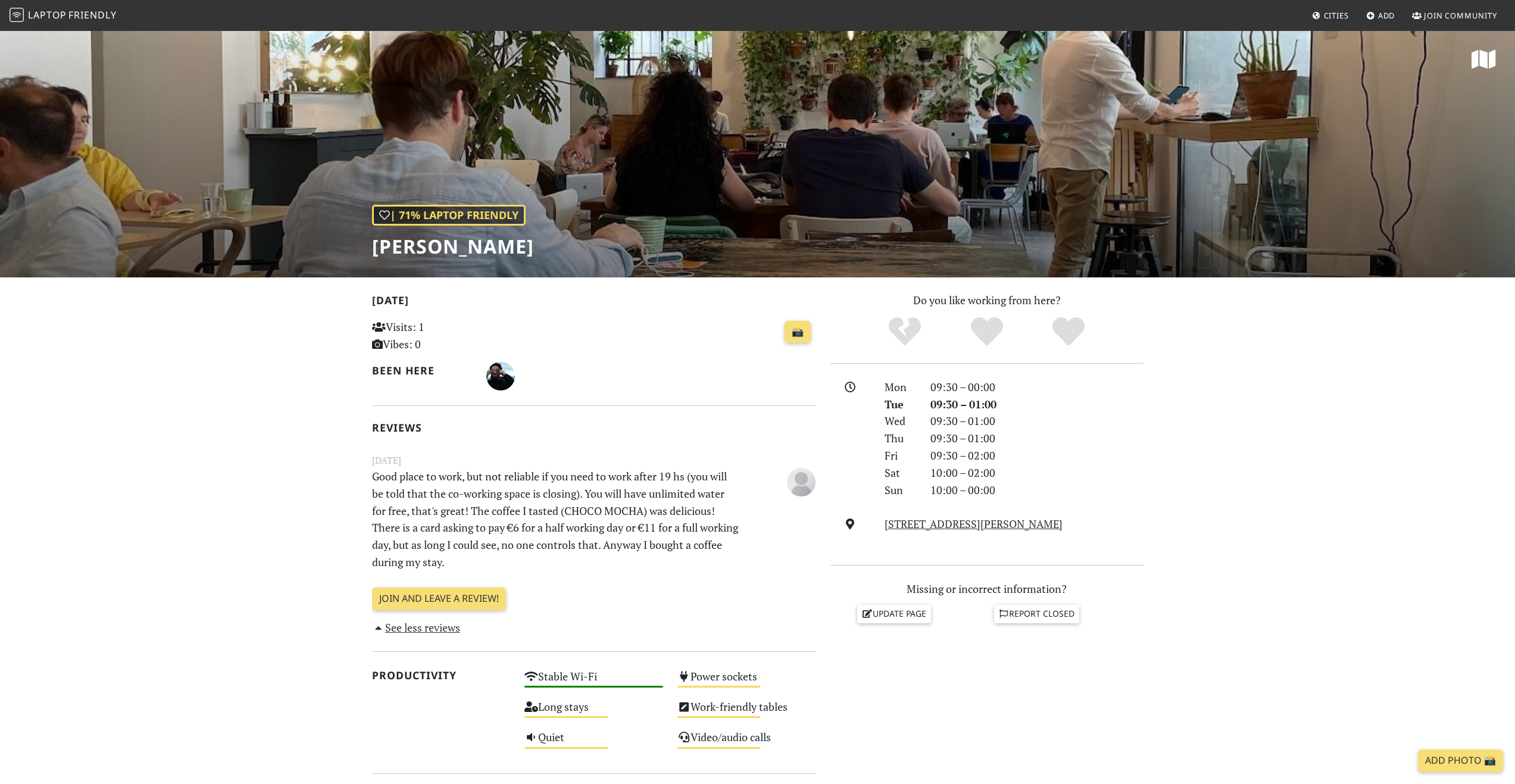
click at [384, 477] on p "Good place to work, but not reliable if you need to work after 19 hs (you will …" at bounding box center [556, 519] width 382 height 103
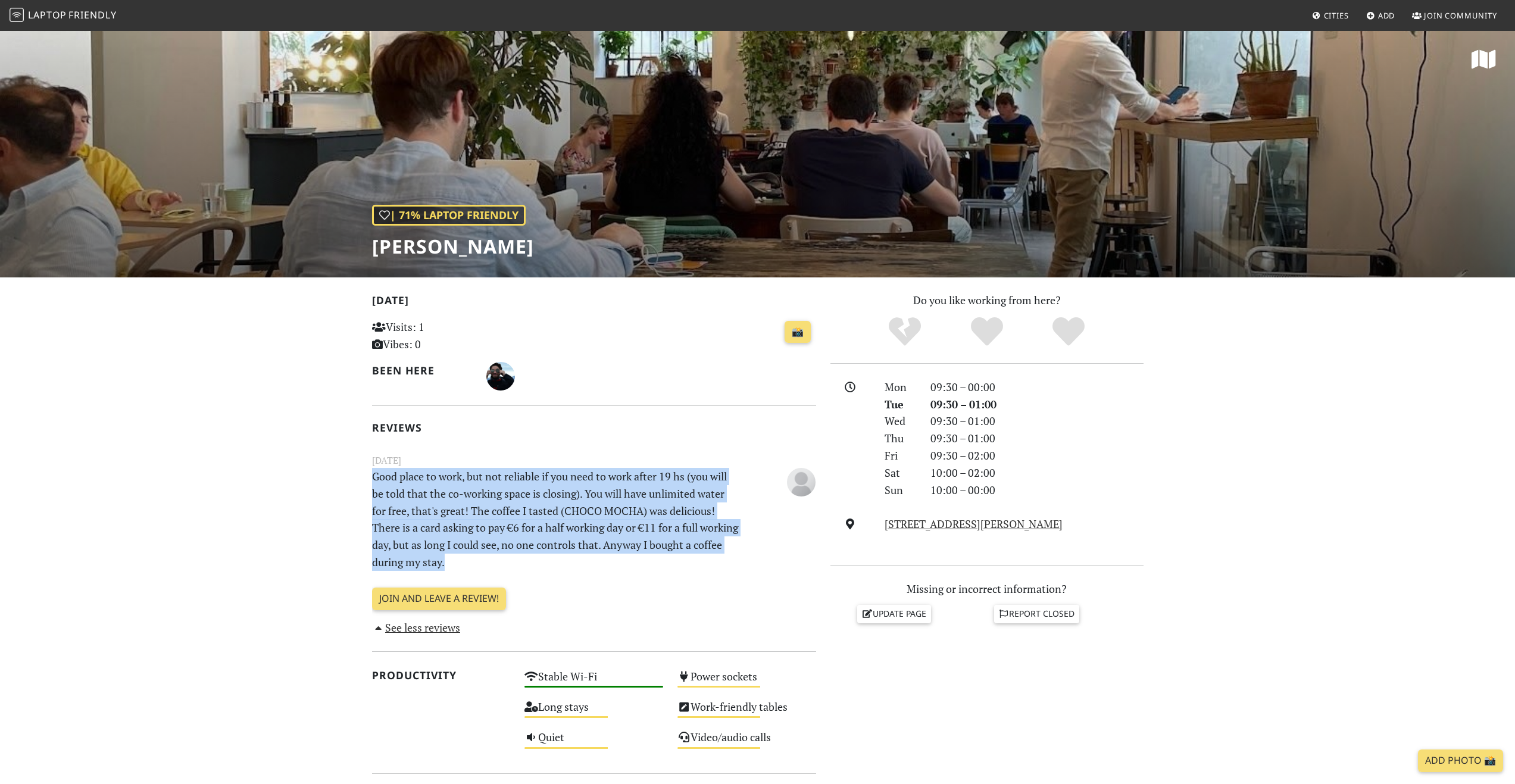
click at [384, 477] on p "Good place to work, but not reliable if you need to work after 19 hs (you will …" at bounding box center [556, 519] width 382 height 103
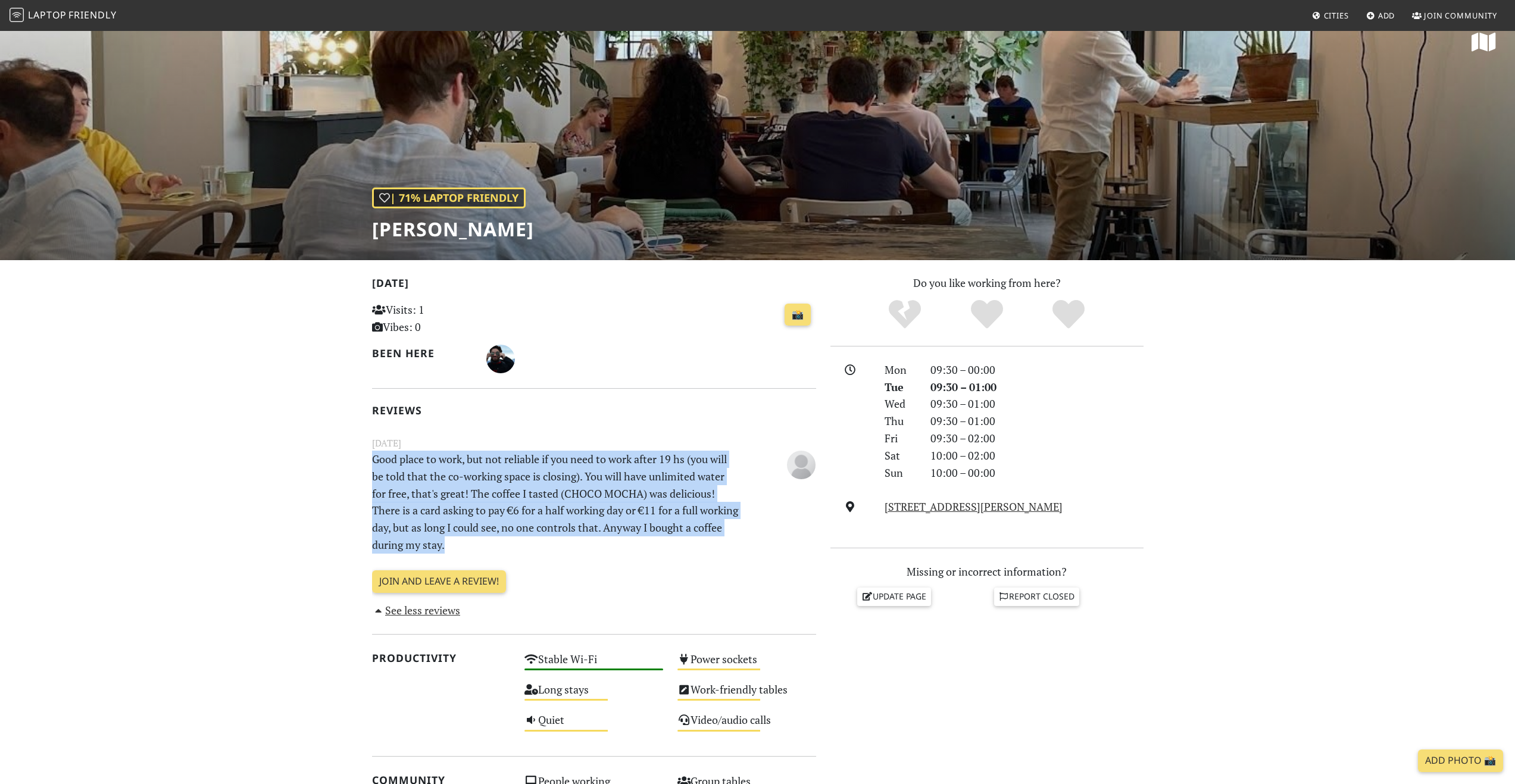
drag, startPoint x: 340, startPoint y: 481, endPoint x: 335, endPoint y: 489, distance: 9.4
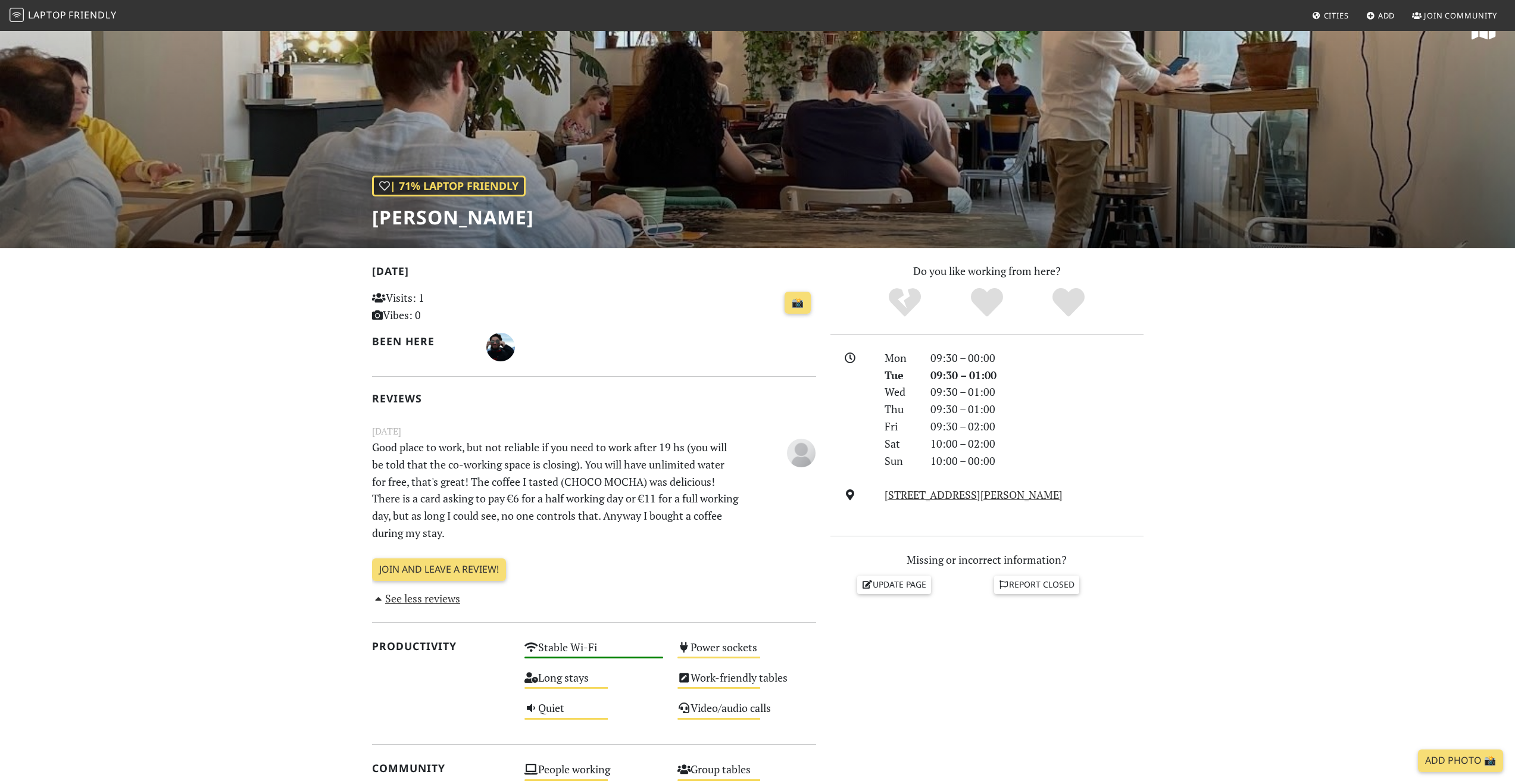
scroll to position [32, 0]
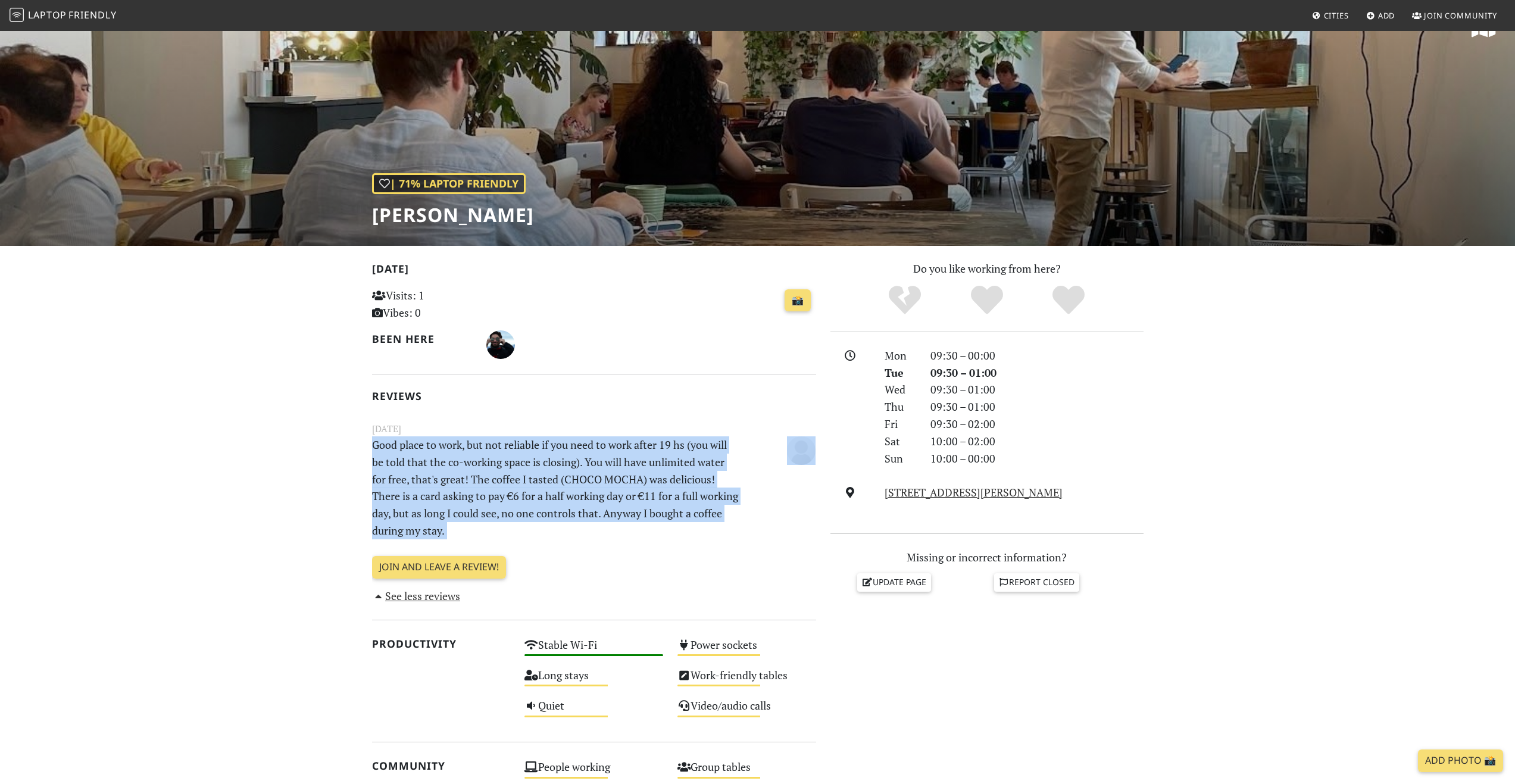
drag, startPoint x: 371, startPoint y: 447, endPoint x: 365, endPoint y: 547, distance: 100.2
click at [365, 547] on div "[DATE] Visits: 1 Vibes: 0 📸 Been here Reviews [DATE] Good place to work, but no…" at bounding box center [594, 677] width 458 height 834
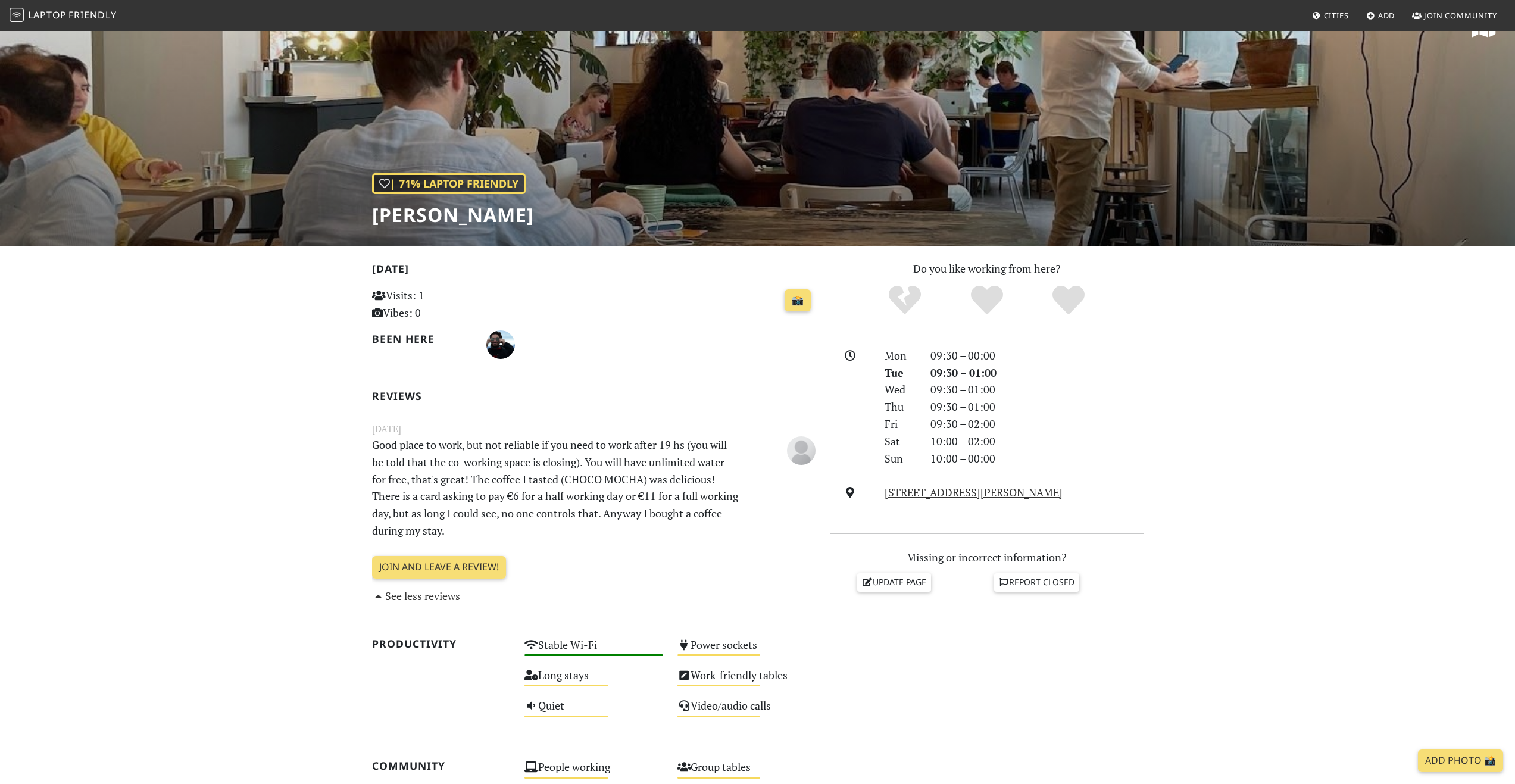
click at [390, 509] on p "Good place to work, but not reliable if you need to work after 19 hs (you will …" at bounding box center [556, 488] width 382 height 103
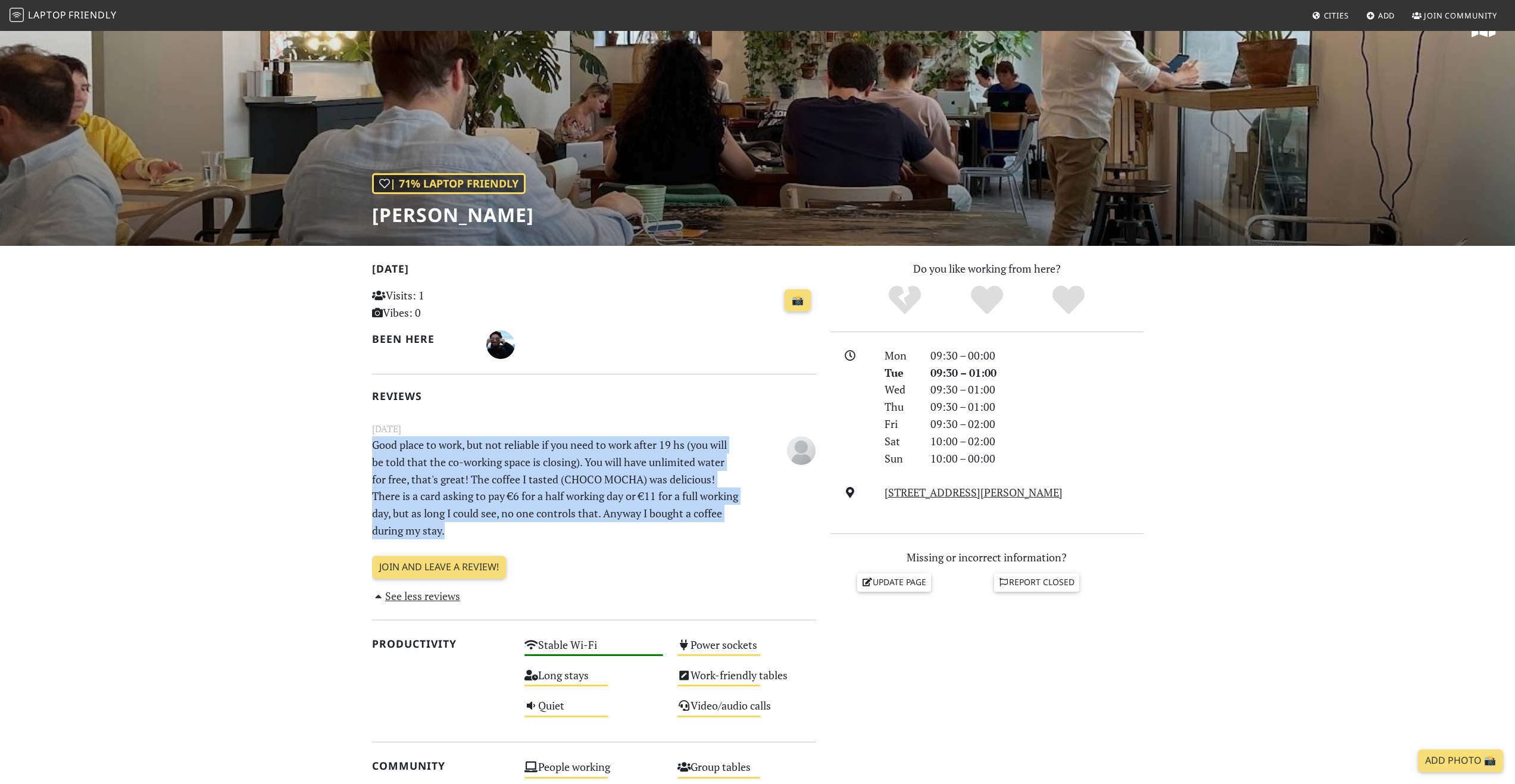
click at [390, 509] on p "Good place to work, but not reliable if you need to work after 19 hs (you will …" at bounding box center [556, 488] width 382 height 103
click at [380, 496] on p "Good place to work, but not reliable if you need to work after 19 hs (you will …" at bounding box center [556, 488] width 382 height 103
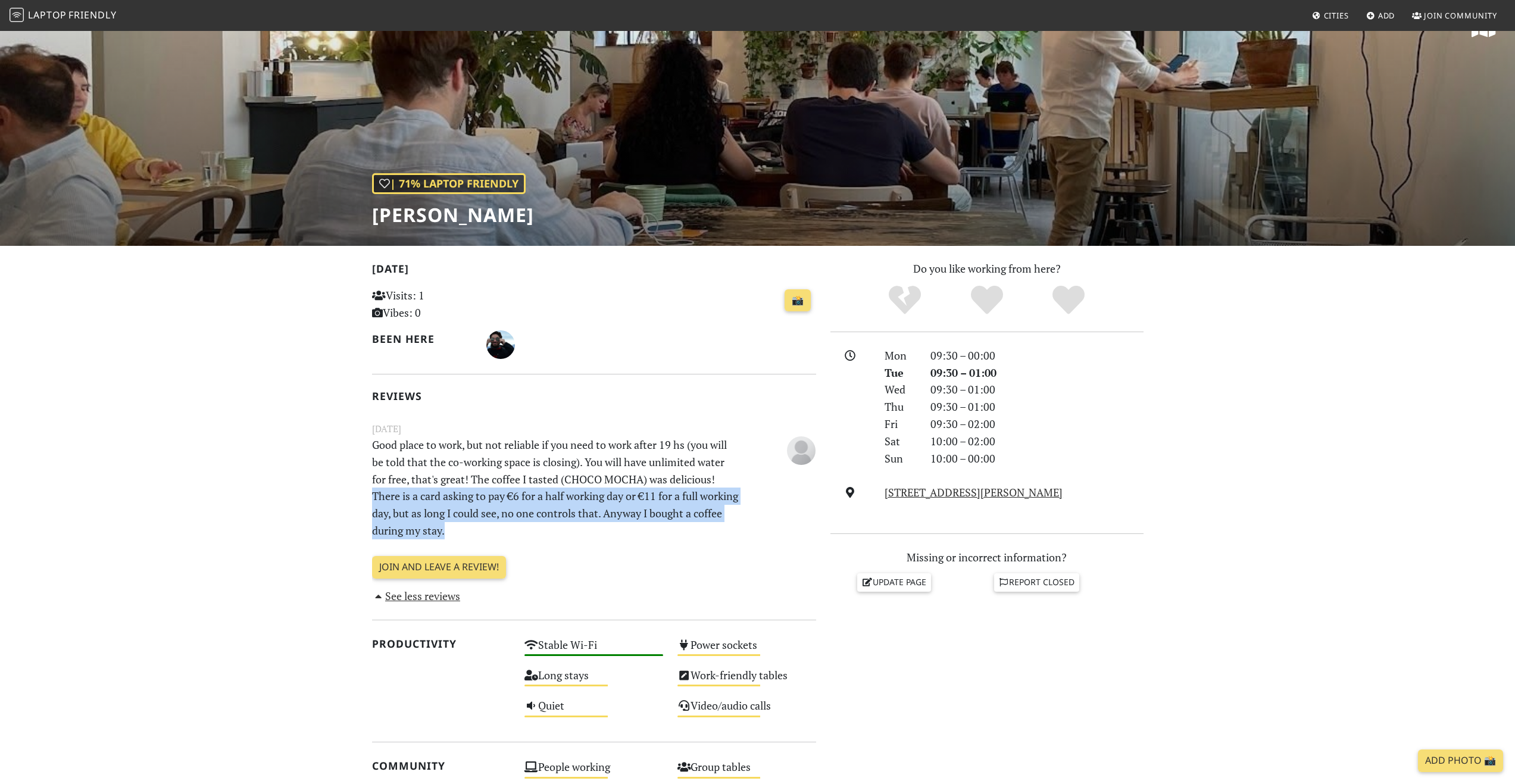
drag, startPoint x: 380, startPoint y: 496, endPoint x: 511, endPoint y: 533, distance: 136.1
click at [511, 533] on p "Good place to work, but not reliable if you need to work after 19 hs (you will …" at bounding box center [556, 488] width 382 height 103
drag, startPoint x: 511, startPoint y: 533, endPoint x: 326, endPoint y: 490, distance: 189.9
click at [326, 490] on section "[DATE] Visits: 1 Vibes: 0 📸 Been here Reviews [DATE] Good place to work, but no…" at bounding box center [757, 701] width 1515 height 910
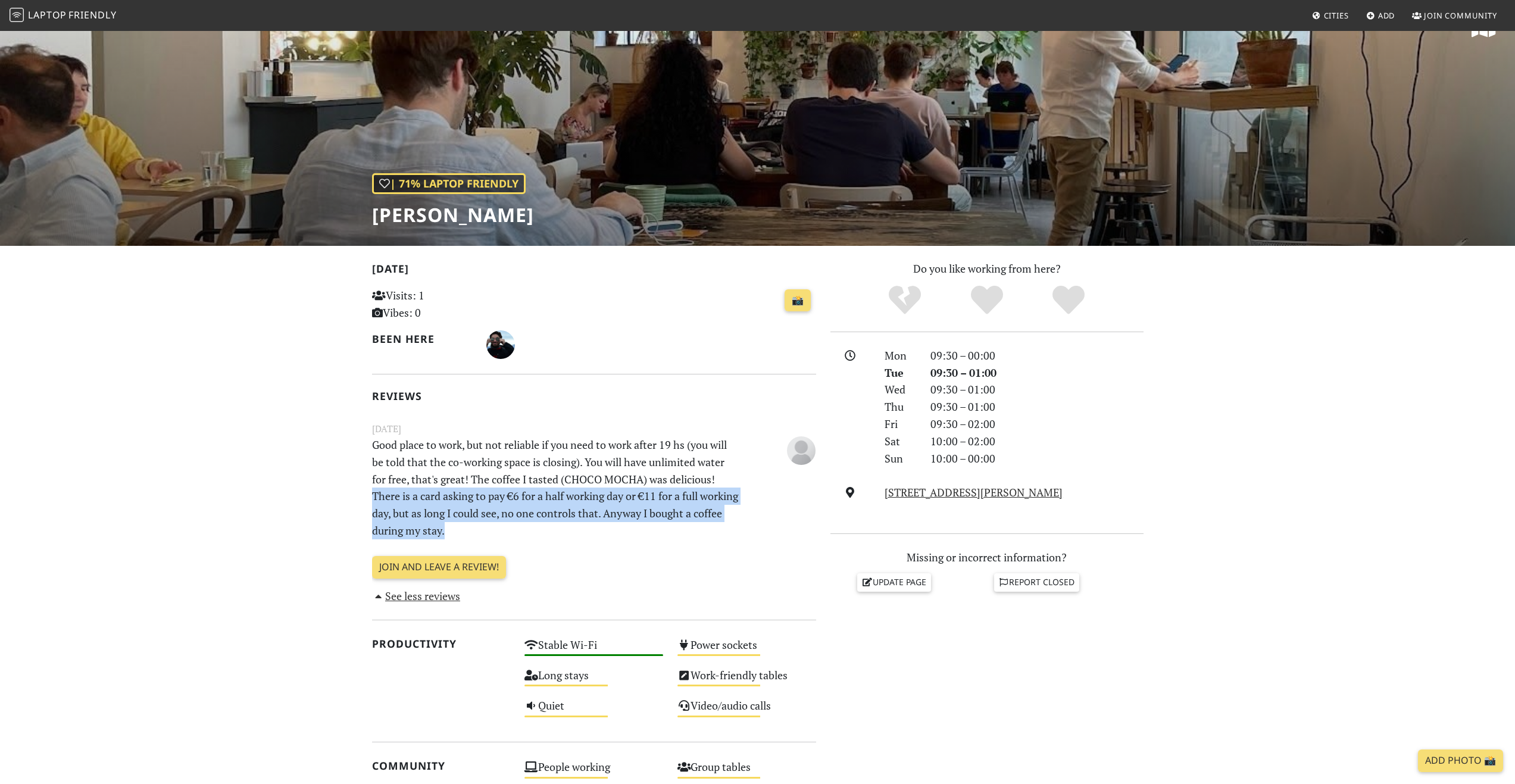
click at [360, 494] on section "[DATE] Visits: 1 Vibes: 0 📸 Been here Reviews [DATE] Good place to work, but no…" at bounding box center [757, 701] width 1515 height 910
drag, startPoint x: 360, startPoint y: 494, endPoint x: 543, endPoint y: 527, distance: 186.0
click at [543, 527] on section "[DATE] Visits: 1 Vibes: 0 📸 Been here Reviews [DATE] Good place to work, but no…" at bounding box center [757, 701] width 1515 height 910
click at [543, 527] on p "Good place to work, but not reliable if you need to work after 19 hs (you will …" at bounding box center [556, 488] width 382 height 103
drag, startPoint x: 543, startPoint y: 527, endPoint x: 356, endPoint y: 495, distance: 189.7
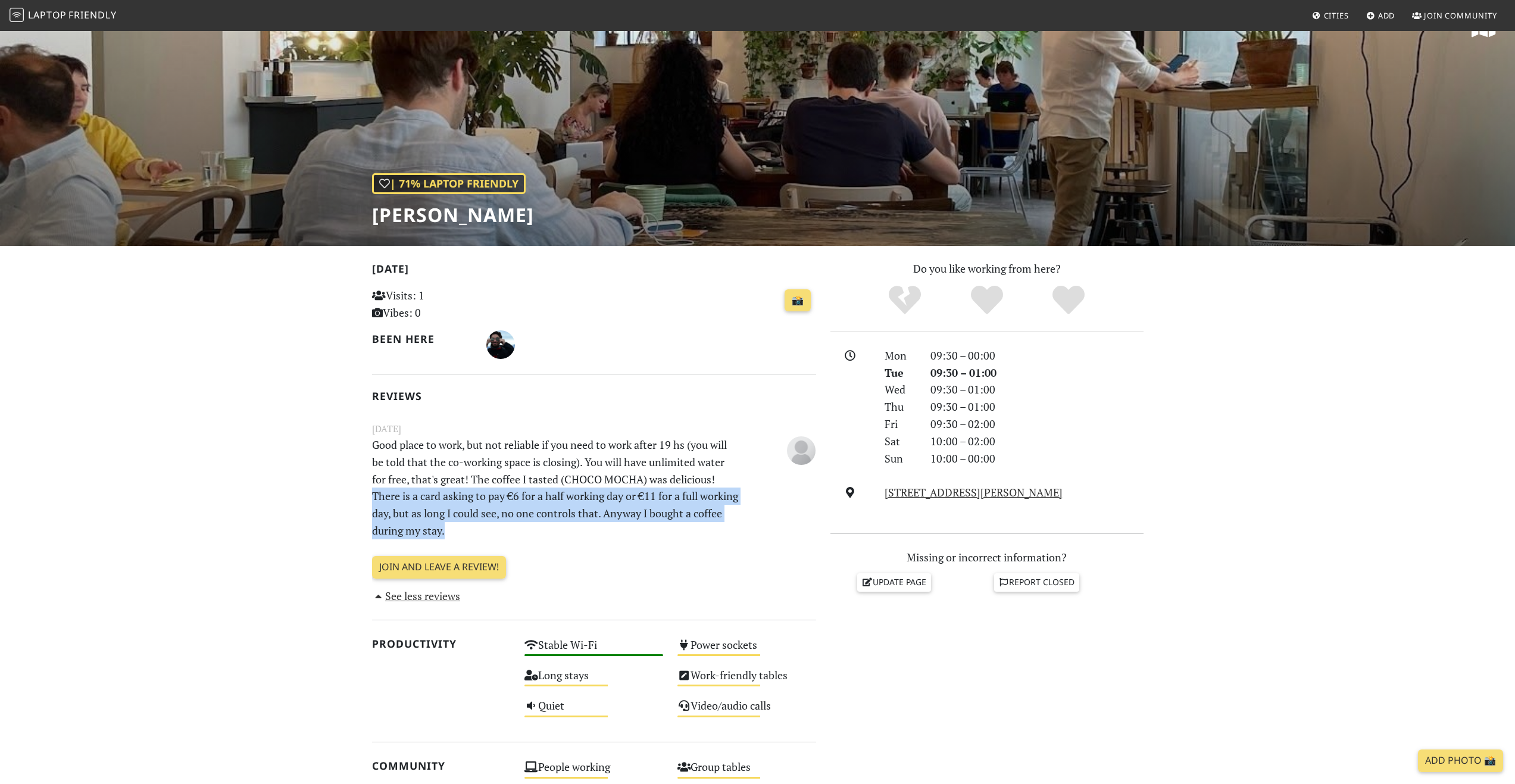
click at [356, 495] on section "[DATE] Visits: 1 Vibes: 0 📸 Been here Reviews [DATE] Good place to work, but no…" at bounding box center [757, 701] width 1515 height 910
drag, startPoint x: 356, startPoint y: 495, endPoint x: 557, endPoint y: 539, distance: 205.8
click at [557, 539] on section "[DATE] Visits: 1 Vibes: 0 📸 Been here Reviews [DATE] Good place to work, but no…" at bounding box center [757, 701] width 1515 height 910
click at [677, 530] on p "Good place to work, but not reliable if you need to work after 19 hs (you will …" at bounding box center [556, 488] width 382 height 103
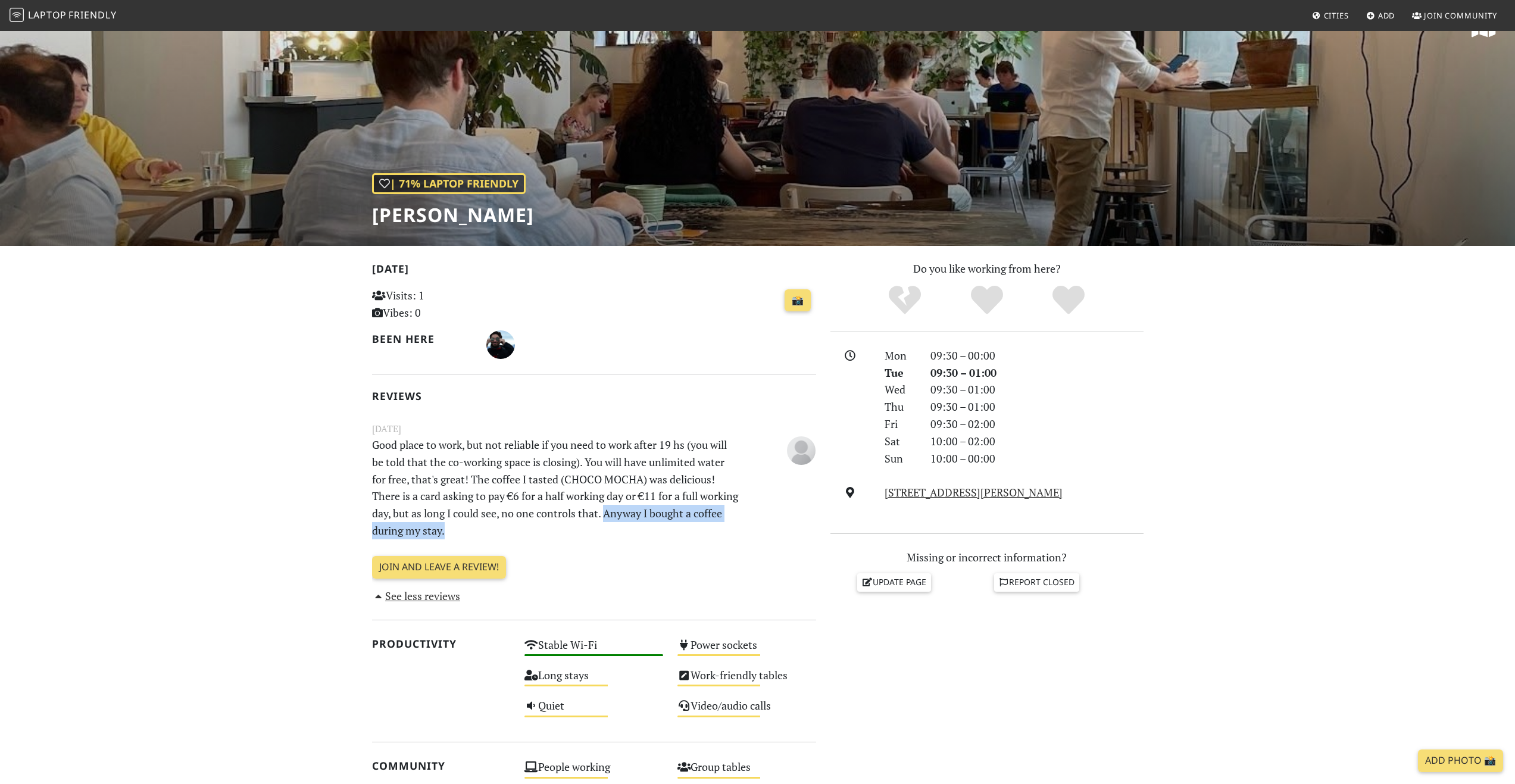
drag, startPoint x: 677, startPoint y: 530, endPoint x: 651, endPoint y: 512, distance: 31.6
click at [651, 512] on p "Good place to work, but not reliable if you need to work after 19 hs (you will …" at bounding box center [556, 488] width 382 height 103
drag, startPoint x: 651, startPoint y: 512, endPoint x: 658, endPoint y: 524, distance: 13.9
click at [658, 524] on p "Good place to work, but not reliable if you need to work after 19 hs (you will …" at bounding box center [556, 488] width 382 height 103
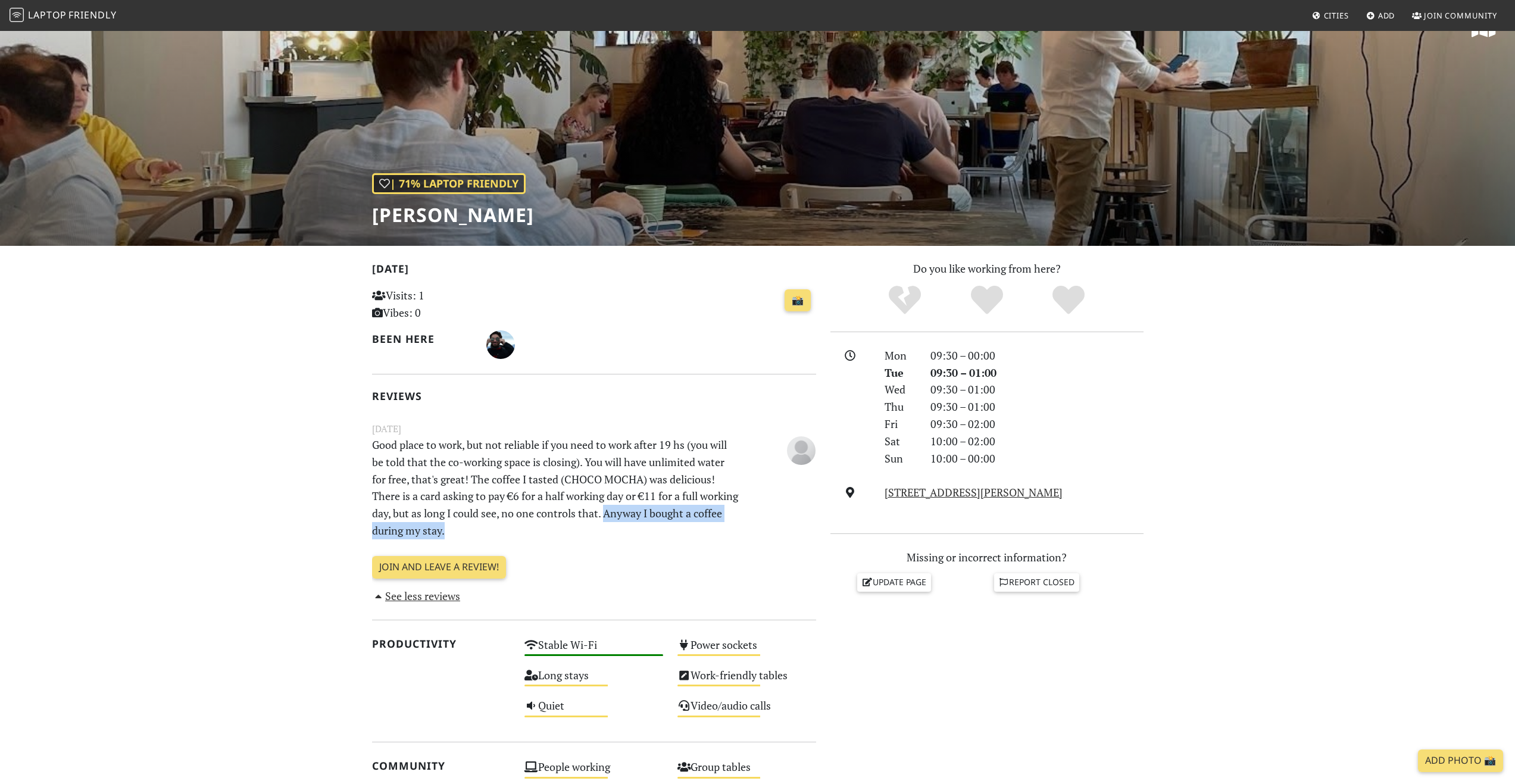
click at [658, 524] on p "Good place to work, but not reliable if you need to work after 19 hs (you will …" at bounding box center [556, 488] width 382 height 103
drag, startPoint x: 658, startPoint y: 524, endPoint x: 658, endPoint y: 516, distance: 8.0
click at [658, 516] on p "Good place to work, but not reliable if you need to work after 19 hs (you will …" at bounding box center [556, 488] width 382 height 103
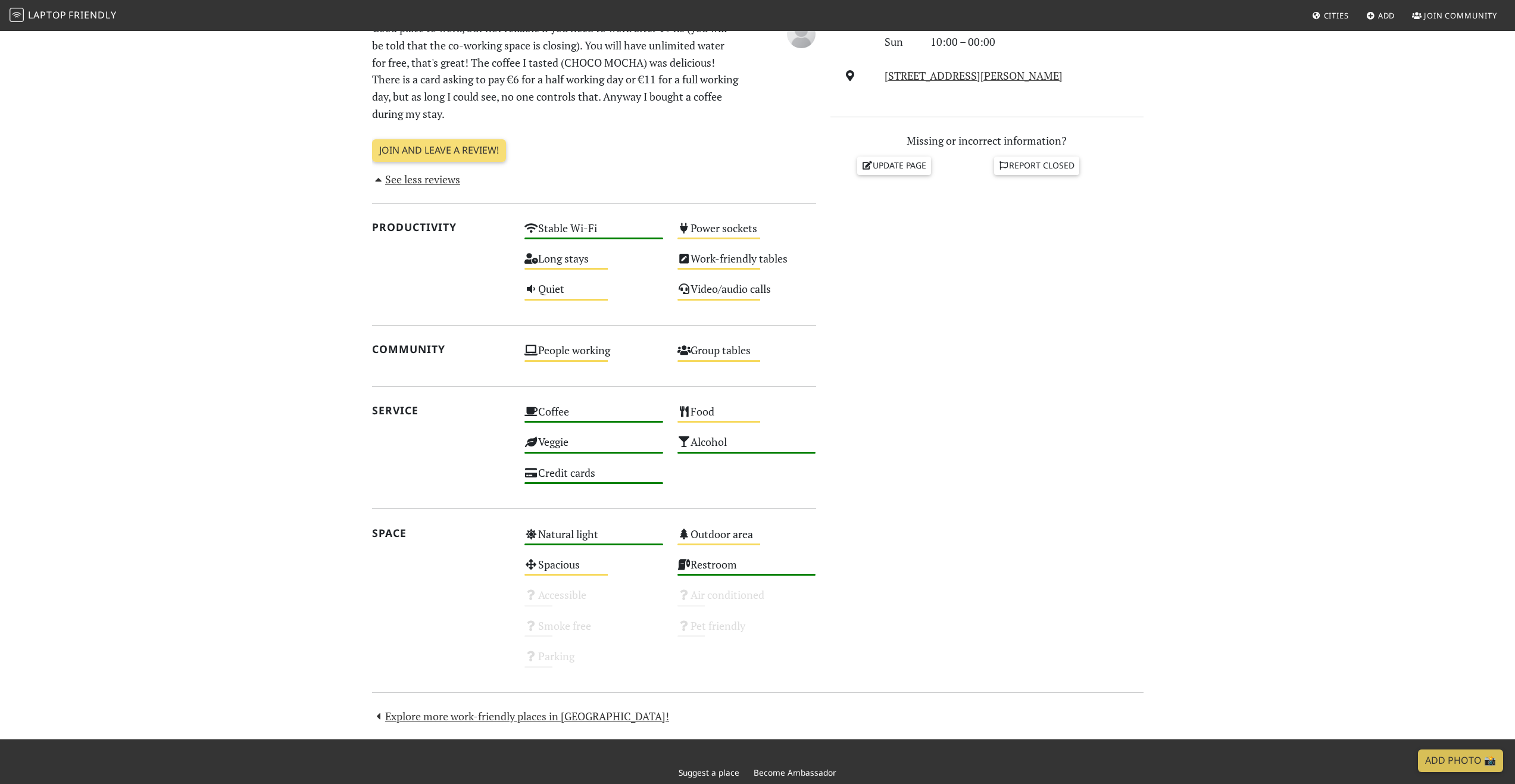
click at [327, 491] on section "[DATE] Visits: 1 Vibes: 0 📸 Been here Reviews [DATE] Good place to work, but no…" at bounding box center [757, 284] width 1515 height 910
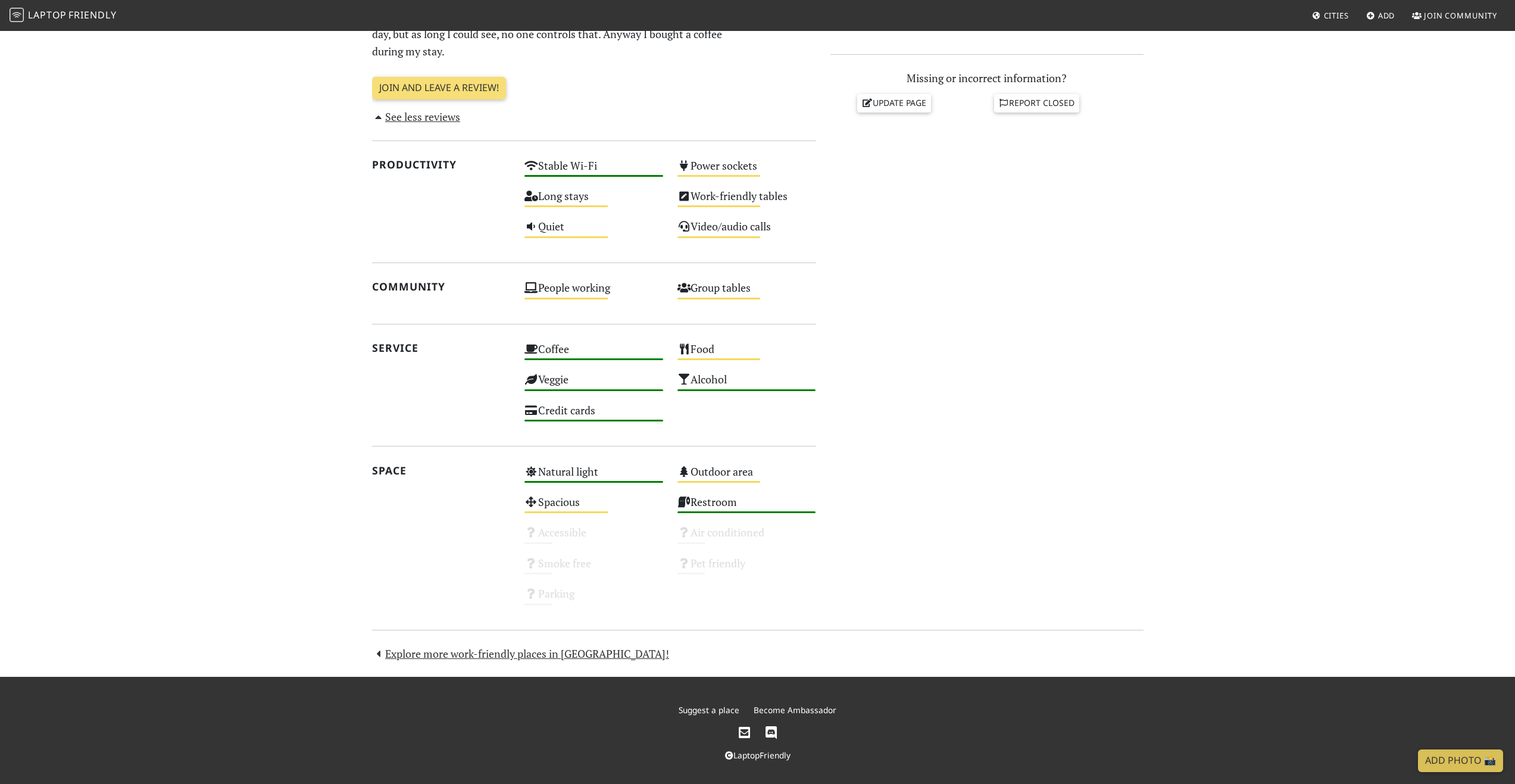
scroll to position [102, 0]
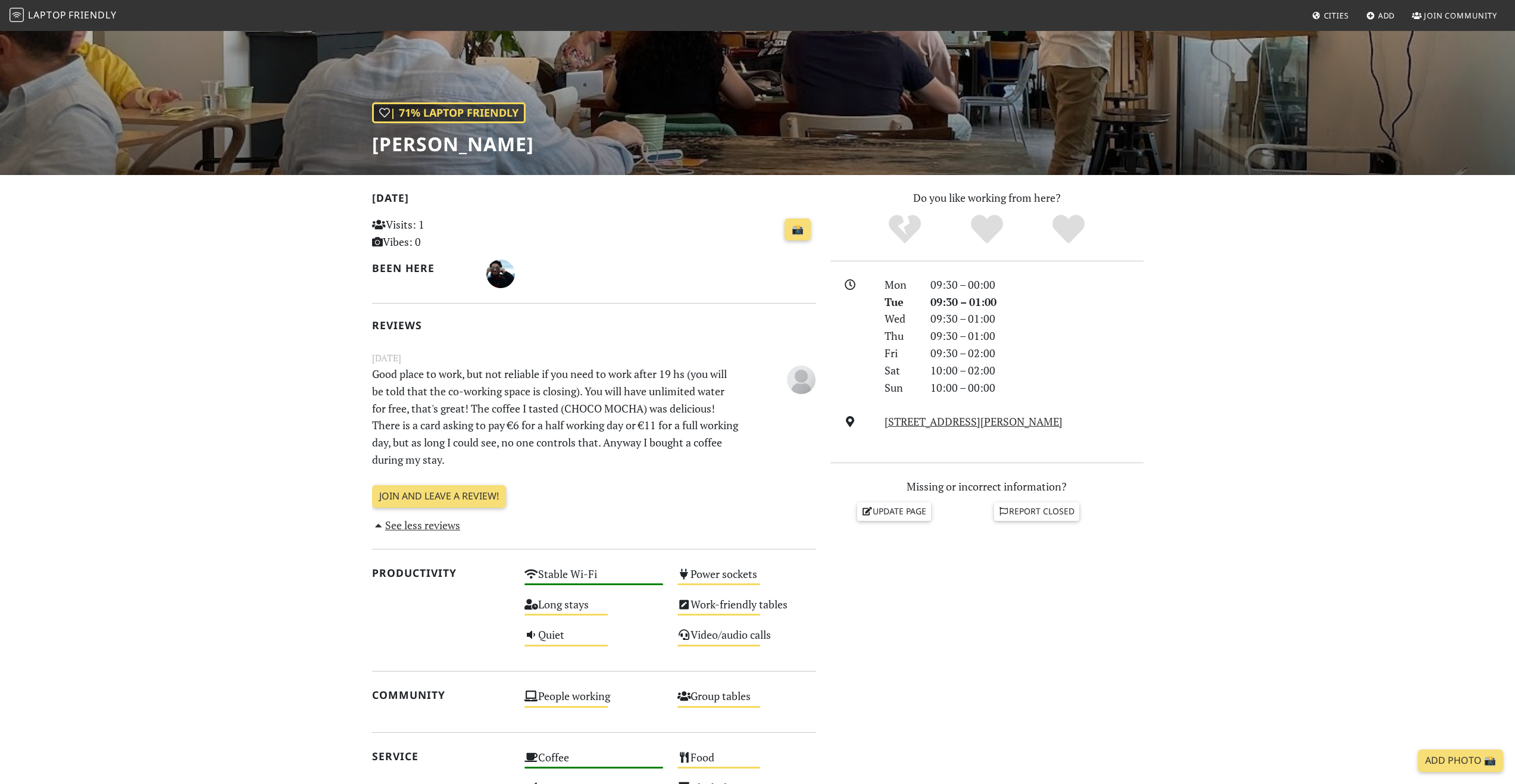
drag, startPoint x: 335, startPoint y: 488, endPoint x: 317, endPoint y: 369, distance: 120.4
